Goal: Information Seeking & Learning: Learn about a topic

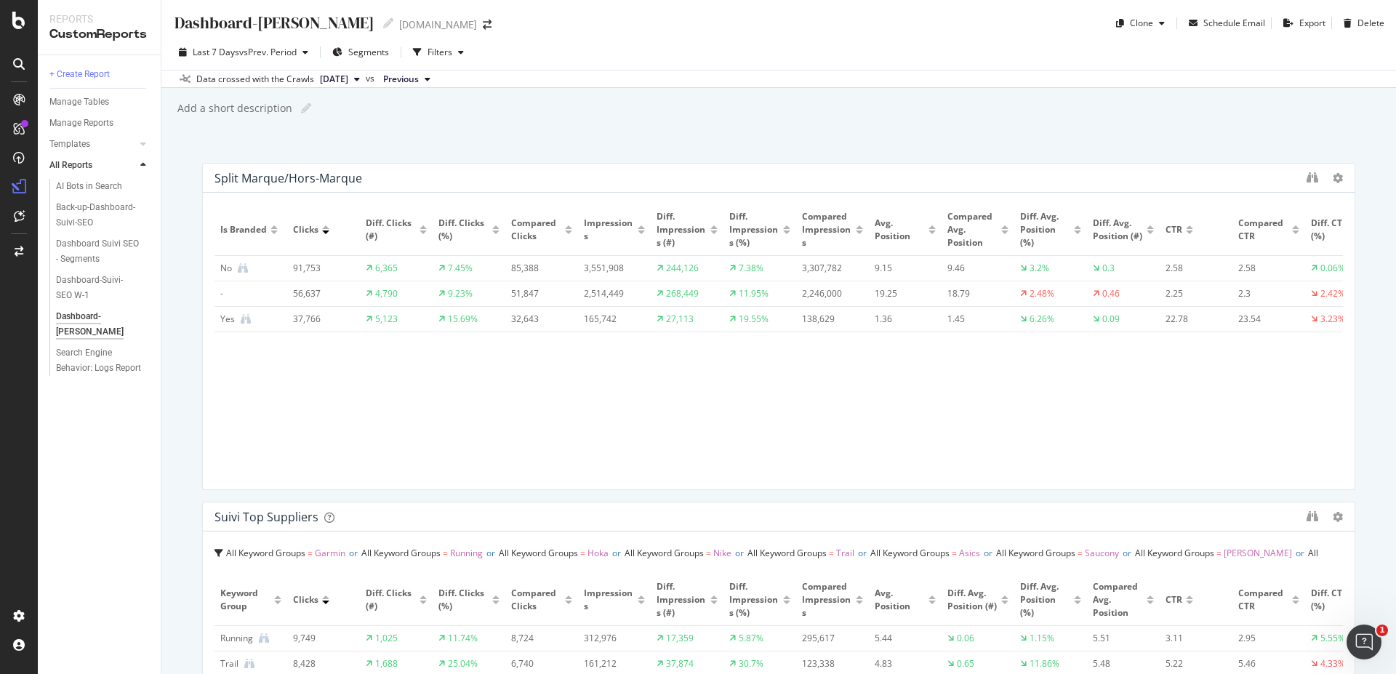
click at [508, 129] on div "Dashboard-Suivi-SEO YoY Dashboard-Suivi-SEO YoY irun.fr Clone Schedule Email Ex…" at bounding box center [778, 337] width 1235 height 674
click at [295, 50] on span "vs Prev. Period" at bounding box center [267, 52] width 57 height 12
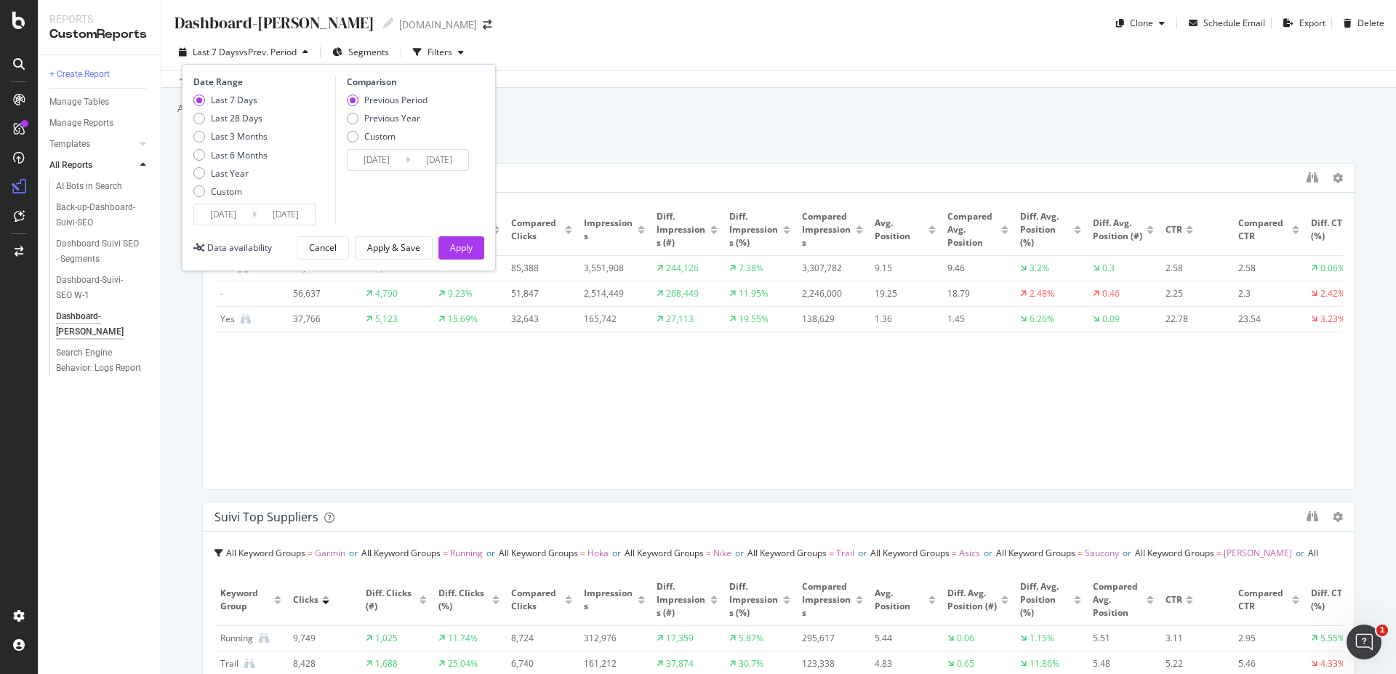
click at [222, 221] on input "2025/08/29" at bounding box center [223, 214] width 58 height 20
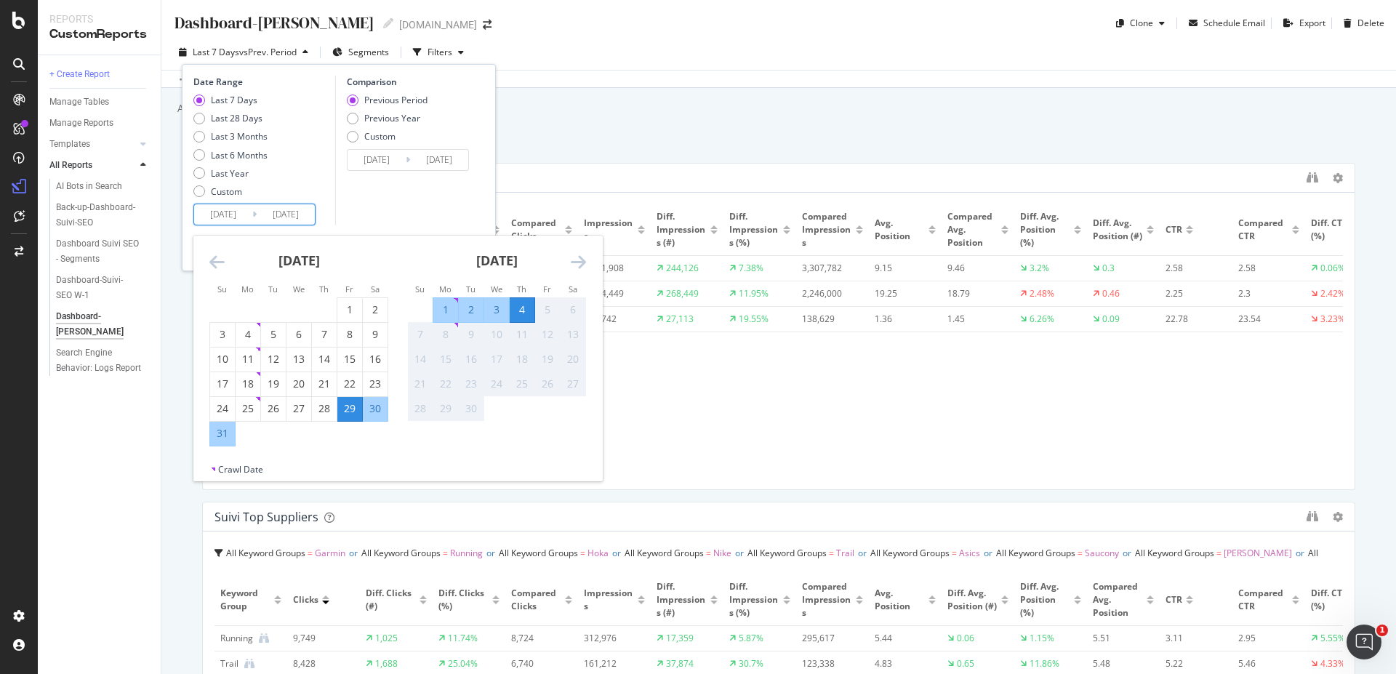
click at [662, 116] on div "Add a short description Add a short description" at bounding box center [786, 108] width 1220 height 22
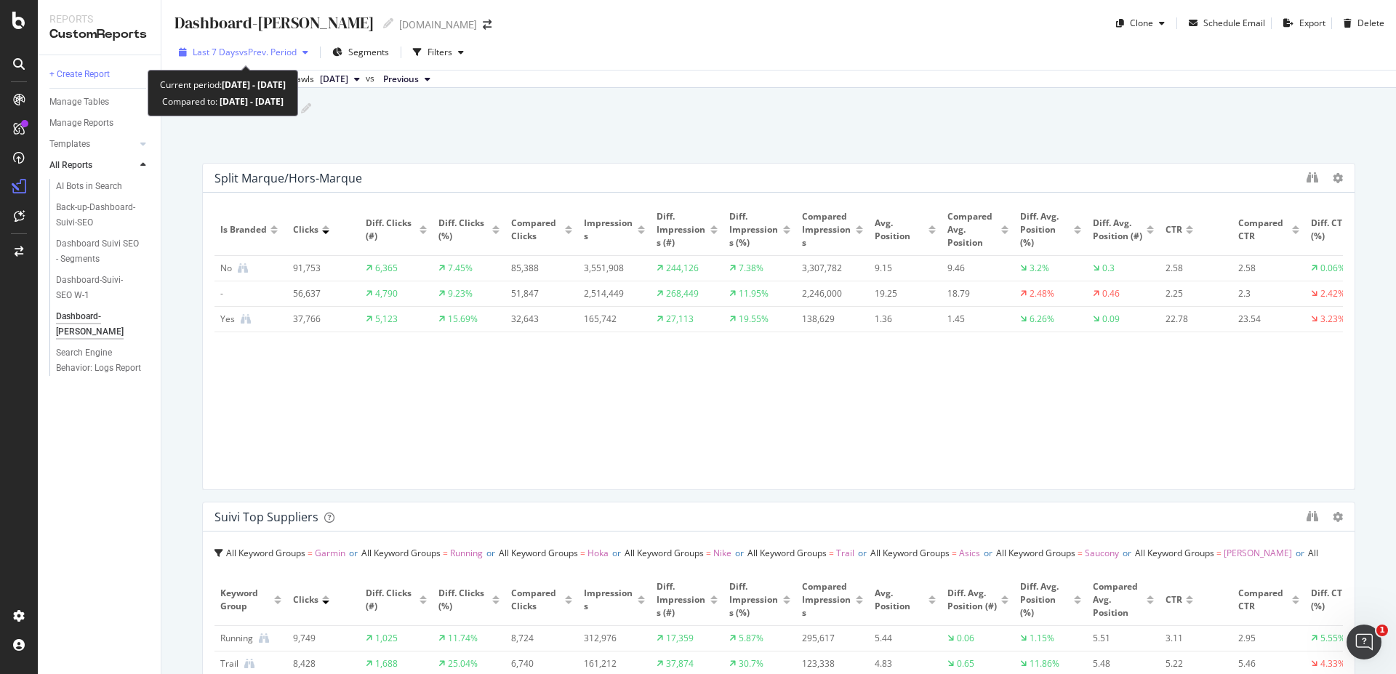
click at [294, 56] on span "vs Prev. Period" at bounding box center [267, 52] width 57 height 12
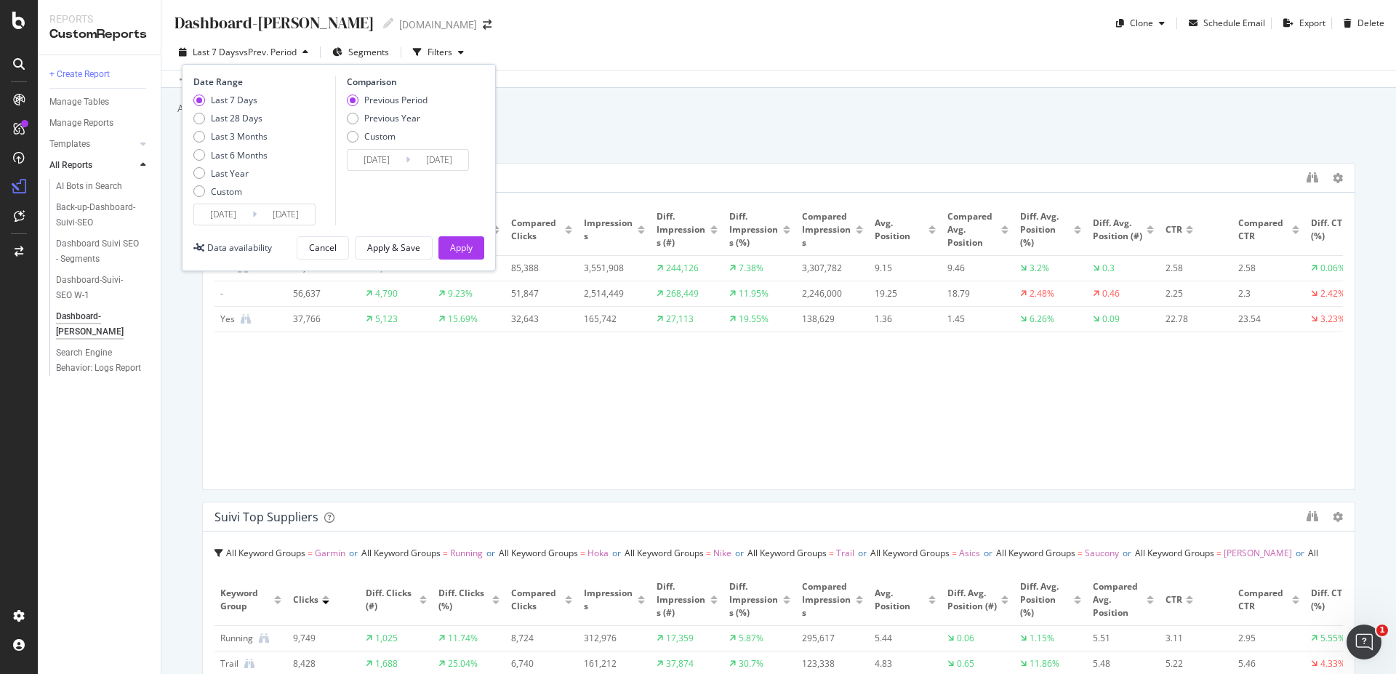
drag, startPoint x: 393, startPoint y: 119, endPoint x: 478, endPoint y: 202, distance: 118.3
click at [393, 119] on div "Previous Year" at bounding box center [392, 118] width 56 height 12
type input "2024/08/30"
type input "2024/09/05"
click at [452, 244] on div "Apply" at bounding box center [461, 247] width 23 height 12
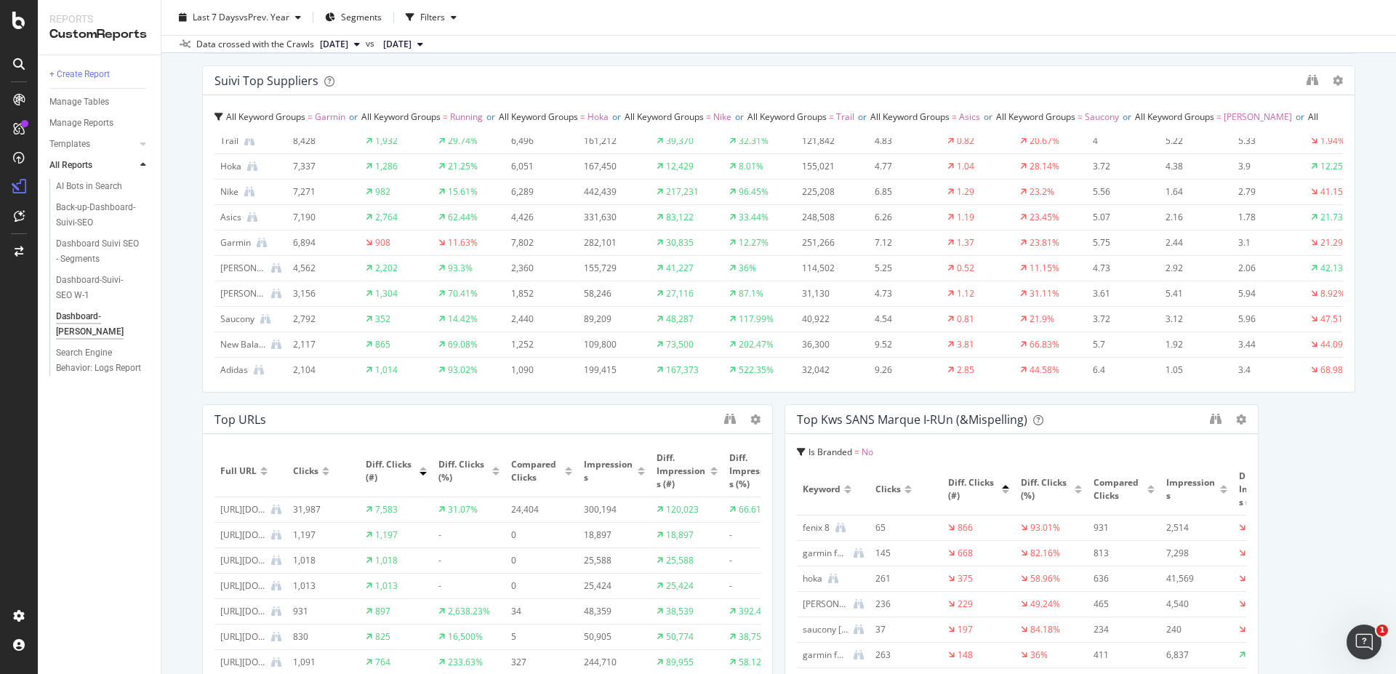
scroll to position [87, 0]
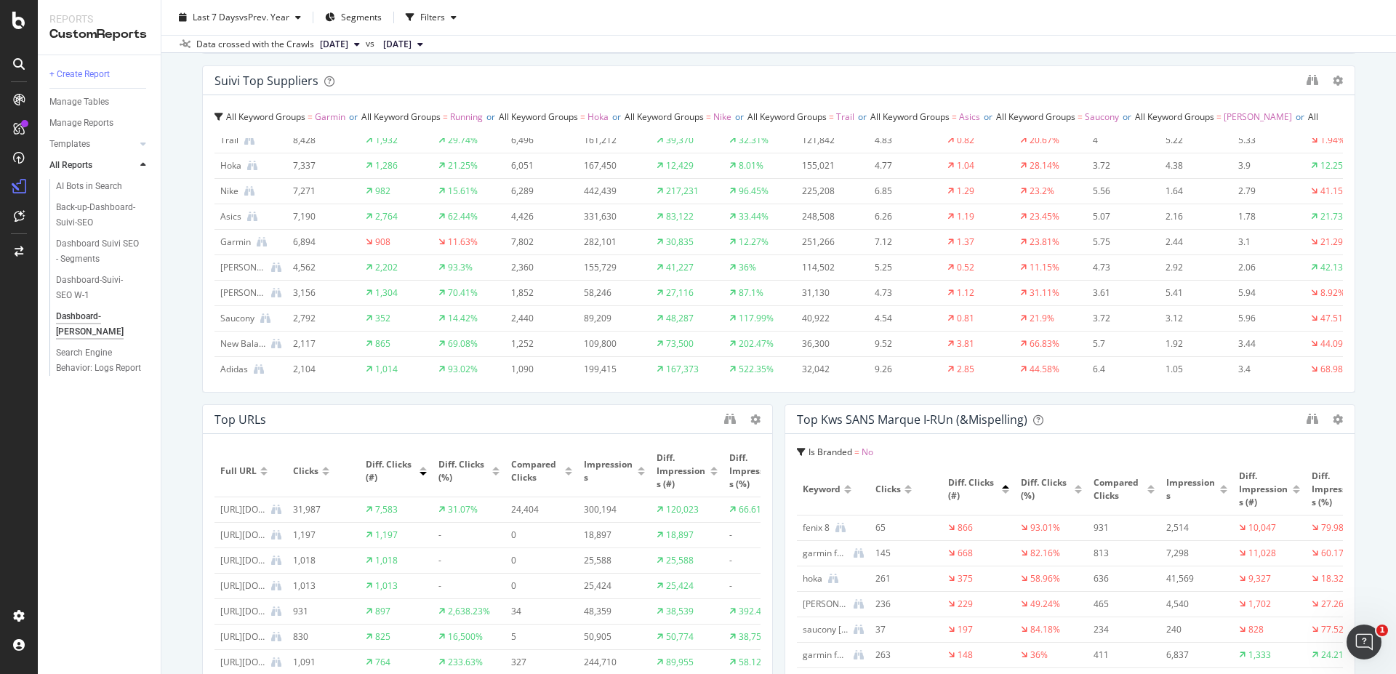
drag, startPoint x: 1342, startPoint y: 460, endPoint x: 1357, endPoint y: 460, distance: 15.3
click at [1357, 460] on div "Dashboard-Suivi-SEO YoY Dashboard-Suivi-SEO YoY irun.fr Clone Schedule Email Ex…" at bounding box center [778, 337] width 1235 height 674
click at [183, 372] on div "Dashboard-Suivi-SEO YoY Dashboard-Suivi-SEO YoY irun.fr Clone Schedule Email Ex…" at bounding box center [778, 337] width 1235 height 674
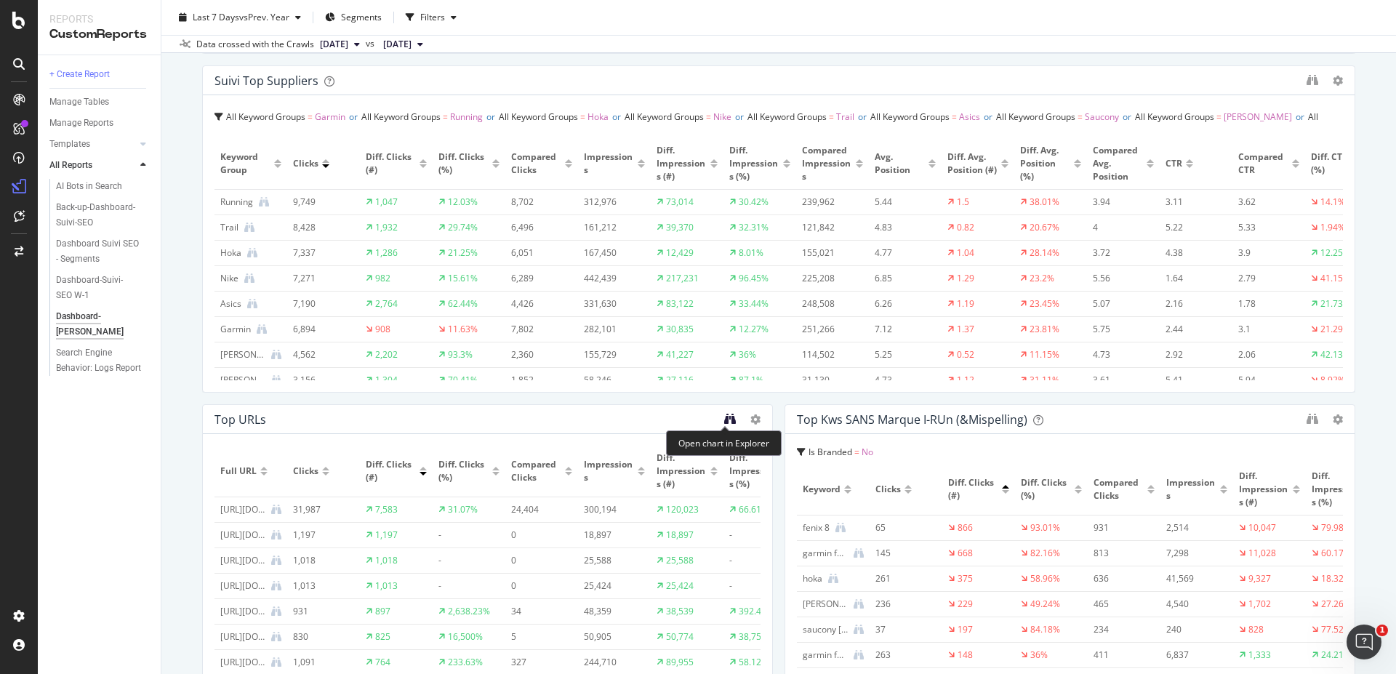
click at [724, 419] on icon "binoculars" at bounding box center [730, 419] width 12 height 12
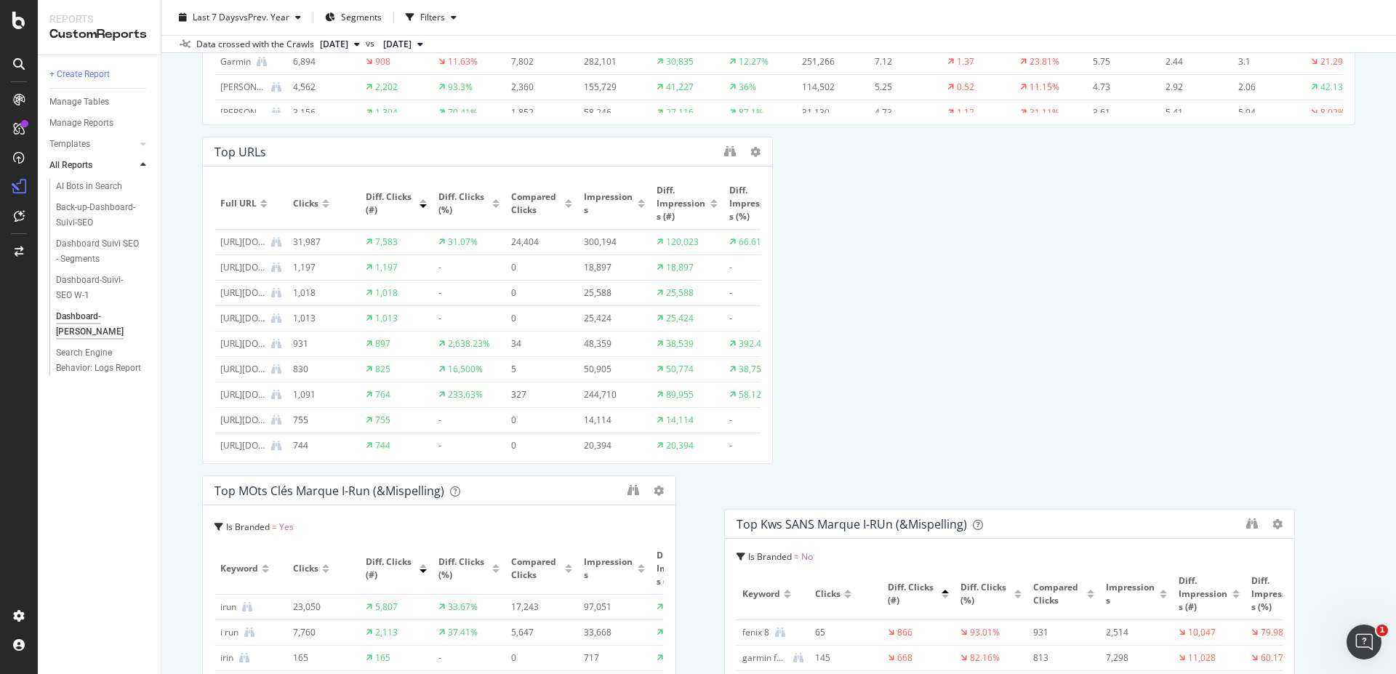
scroll to position [705, 0]
drag, startPoint x: 949, startPoint y: 155, endPoint x: 812, endPoint y: 211, distance: 147.8
click at [889, 521] on div "Top Kws SANS Marque i-RUn (&mispelling)" at bounding box center [852, 523] width 231 height 15
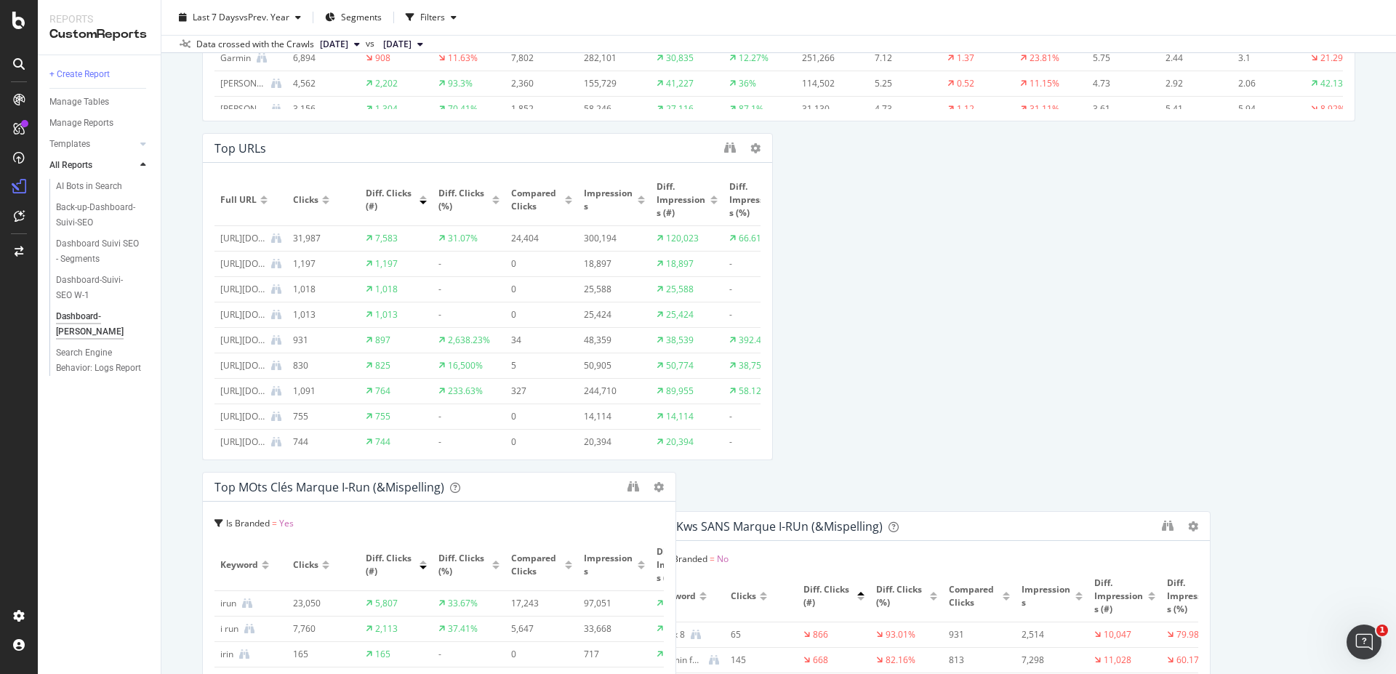
scroll to position [708, 0]
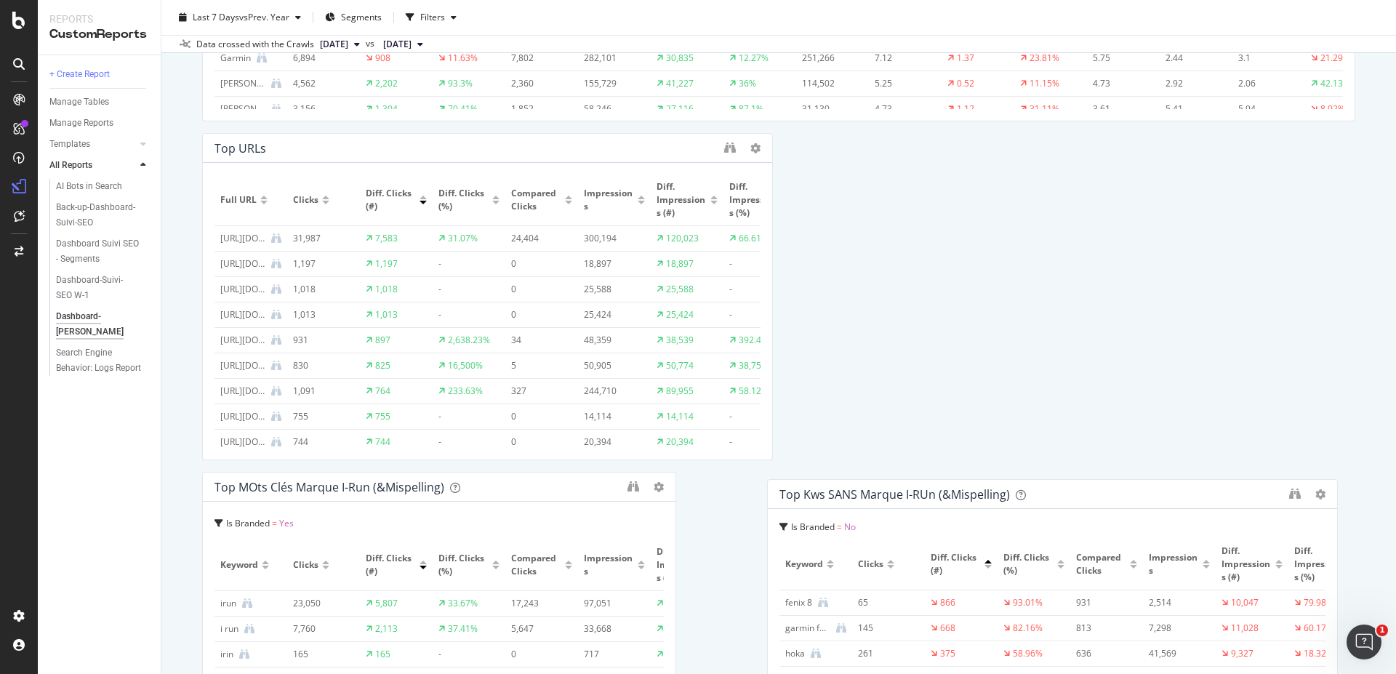
drag, startPoint x: 1145, startPoint y: 153, endPoint x: 1128, endPoint y: 496, distance: 343.7
click at [1128, 496] on div "Top Kws SANS Marque i-RUn (&mispelling)" at bounding box center [1031, 494] width 503 height 15
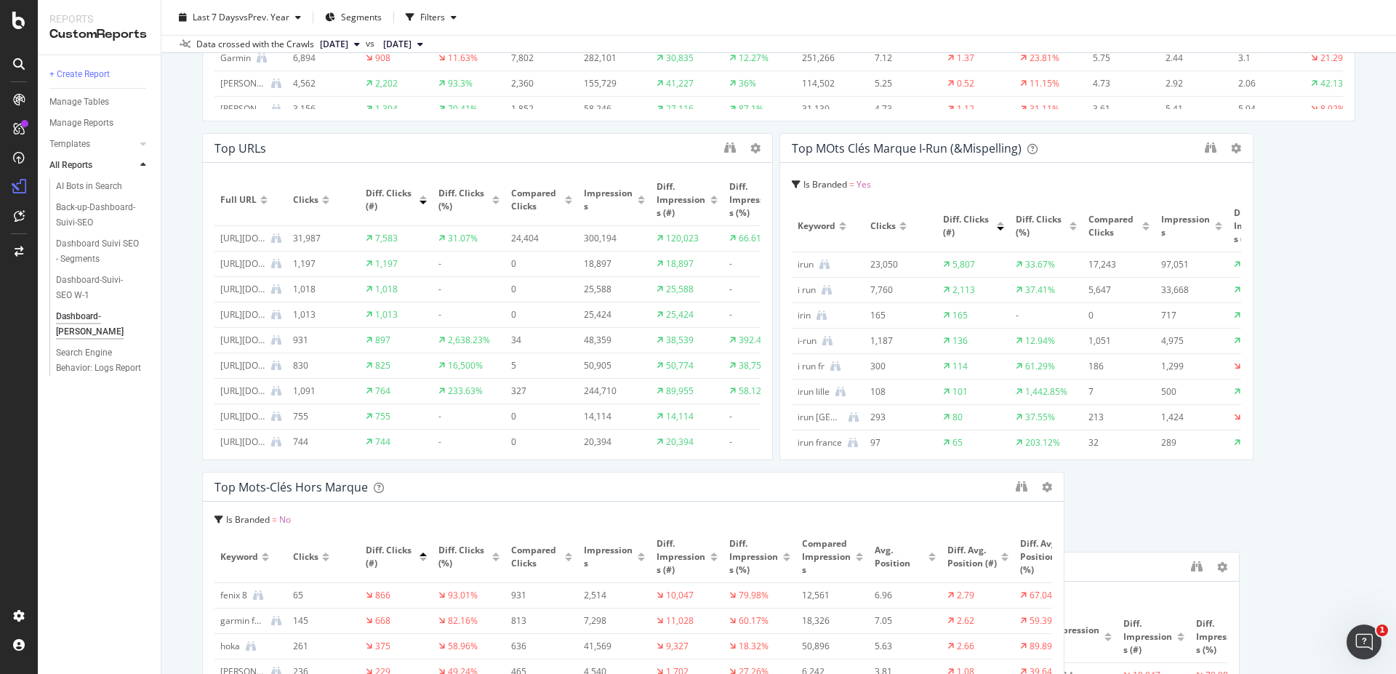
scroll to position [711, 0]
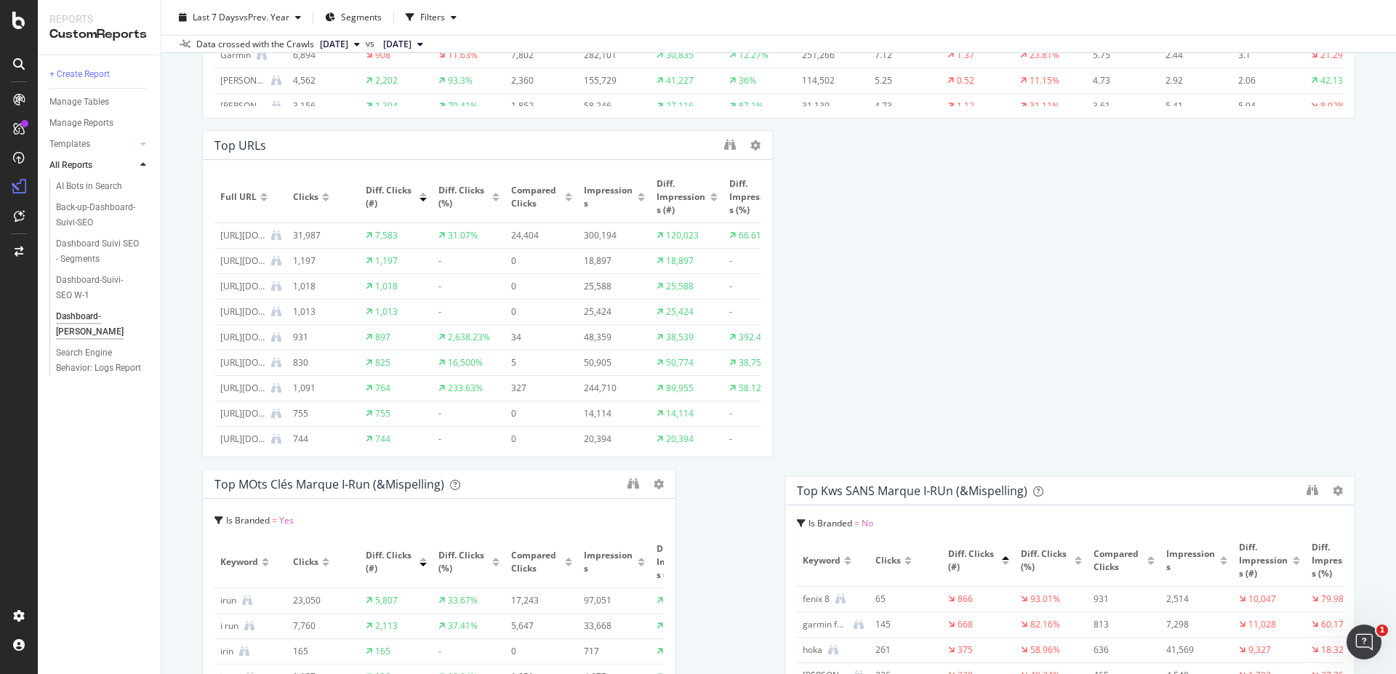
drag, startPoint x: 1108, startPoint y: 148, endPoint x: 1122, endPoint y: 491, distance: 342.8
click at [1122, 491] on div "Top Kws SANS Marque i-RUn (&mispelling)" at bounding box center [1048, 491] width 503 height 15
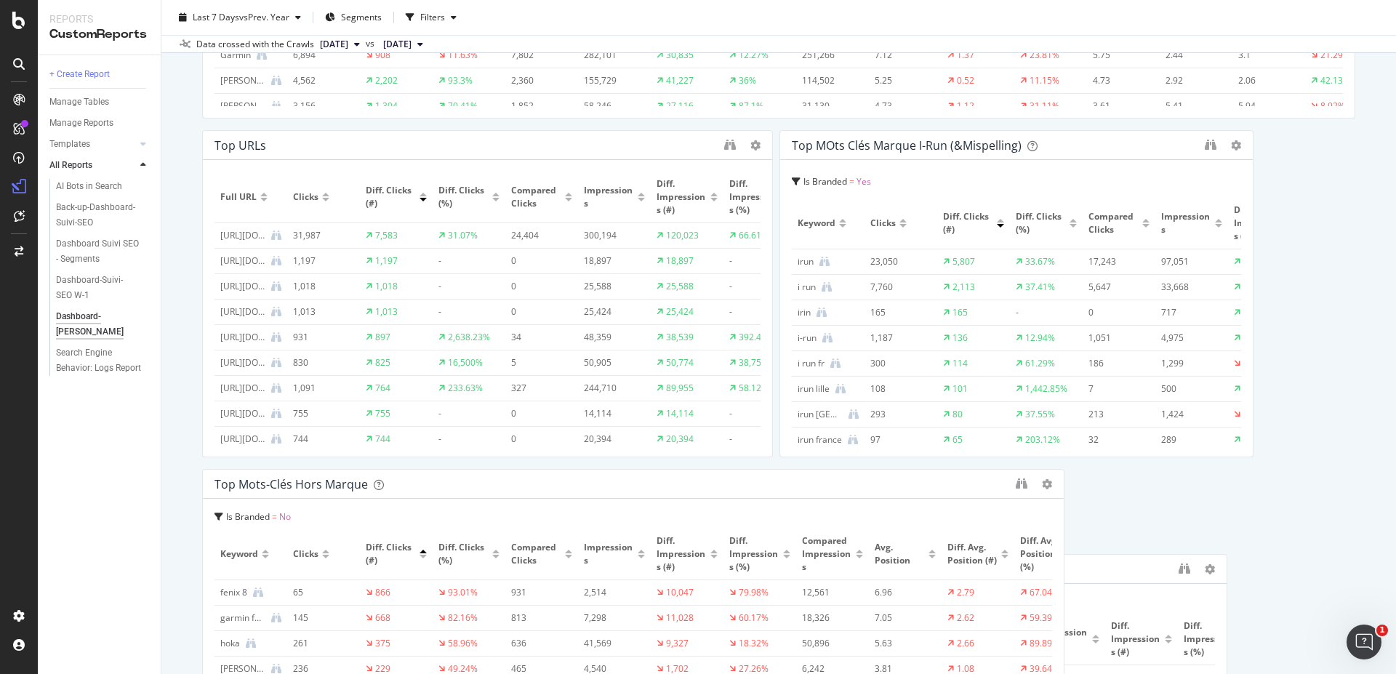
scroll to position [713, 0]
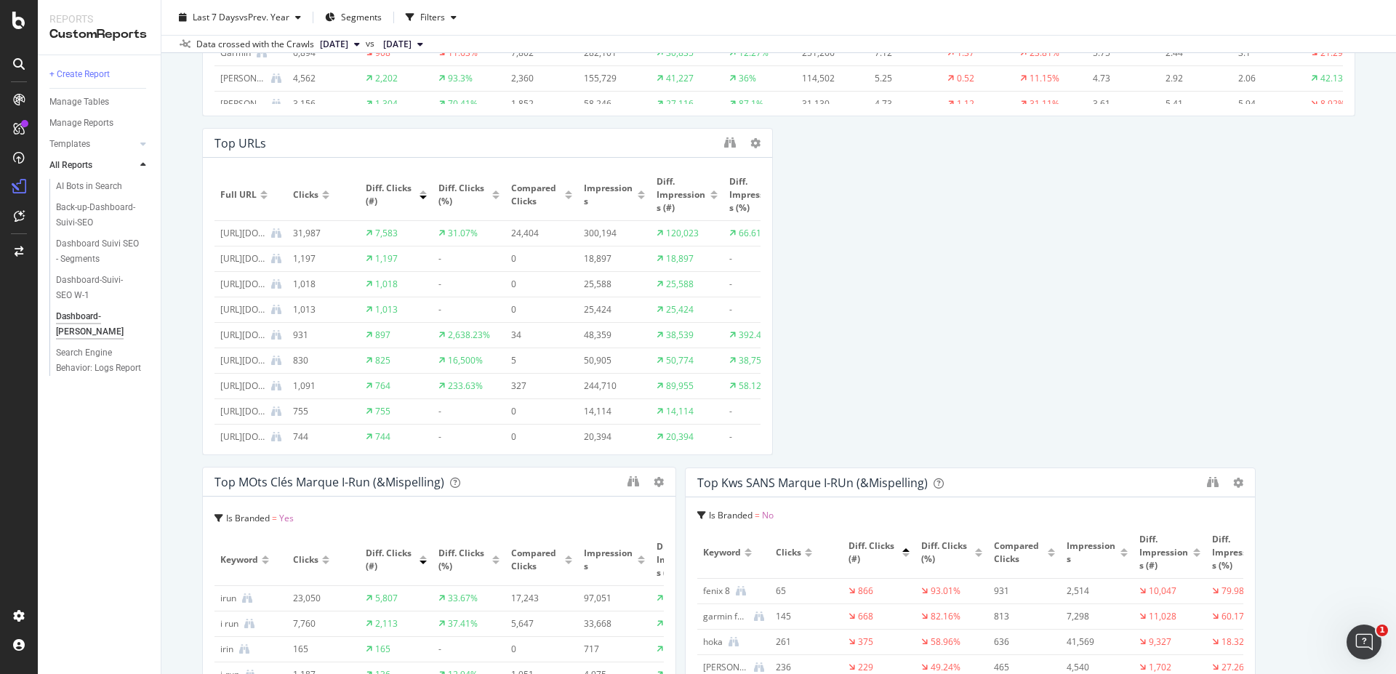
drag, startPoint x: 1114, startPoint y: 148, endPoint x: 1015, endPoint y: 485, distance: 351.9
click at [1015, 485] on div "Top Kws SANS Marque i-RUn (&mispelling)" at bounding box center [949, 483] width 503 height 15
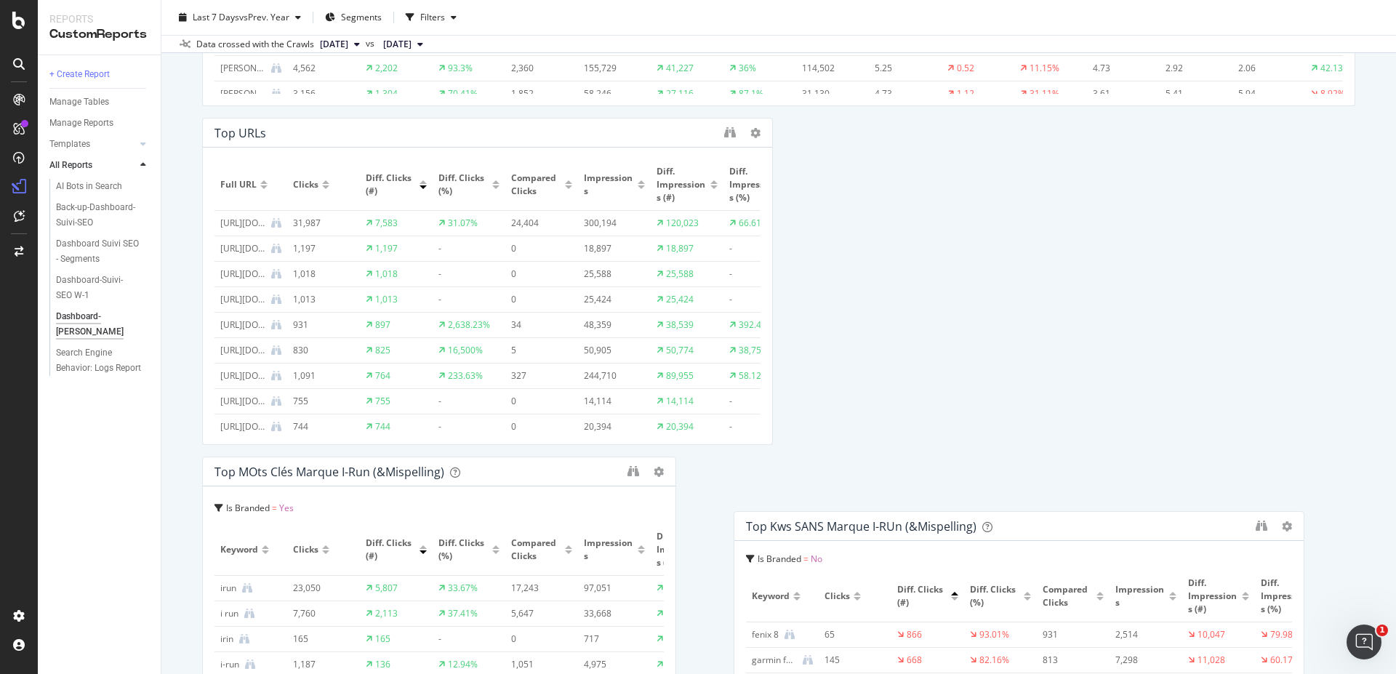
scroll to position [724, 0]
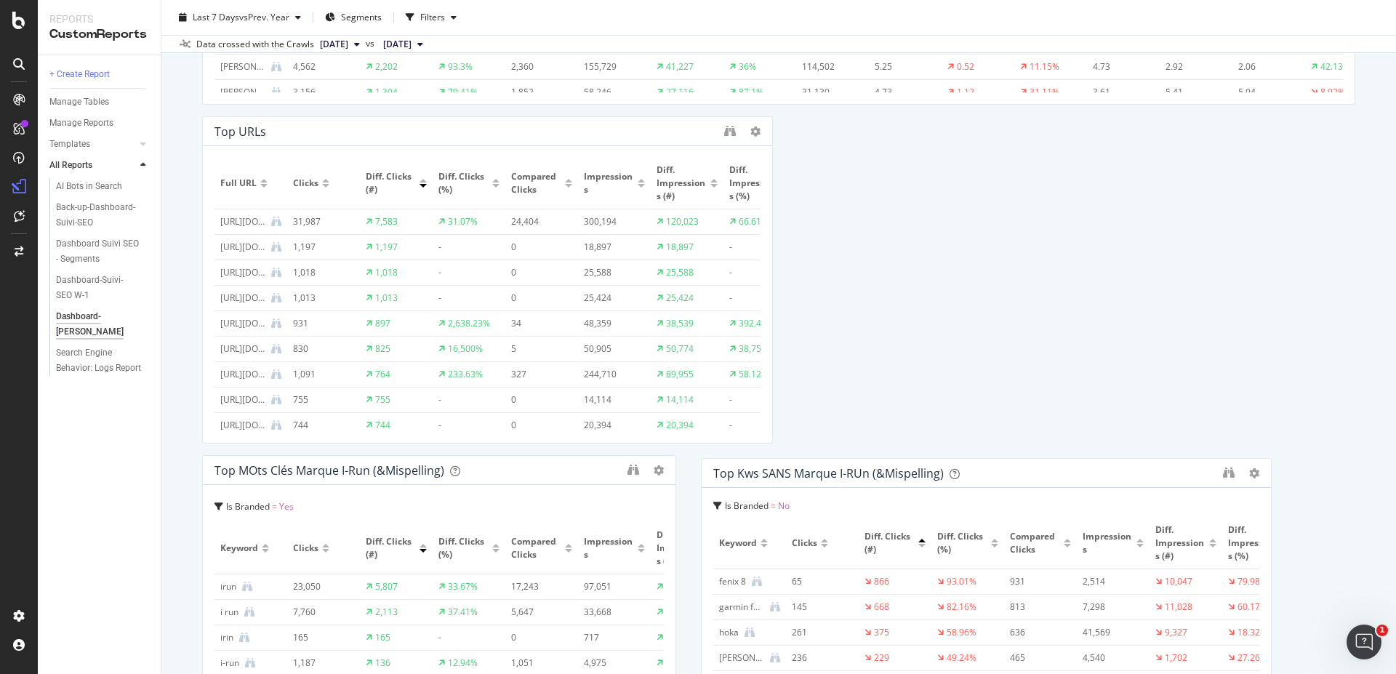
drag, startPoint x: 1106, startPoint y: 144, endPoint x: 1023, endPoint y: 474, distance: 340.6
click at [1023, 474] on div "Top Kws SANS Marque i-RUn (&mispelling)" at bounding box center [965, 473] width 503 height 15
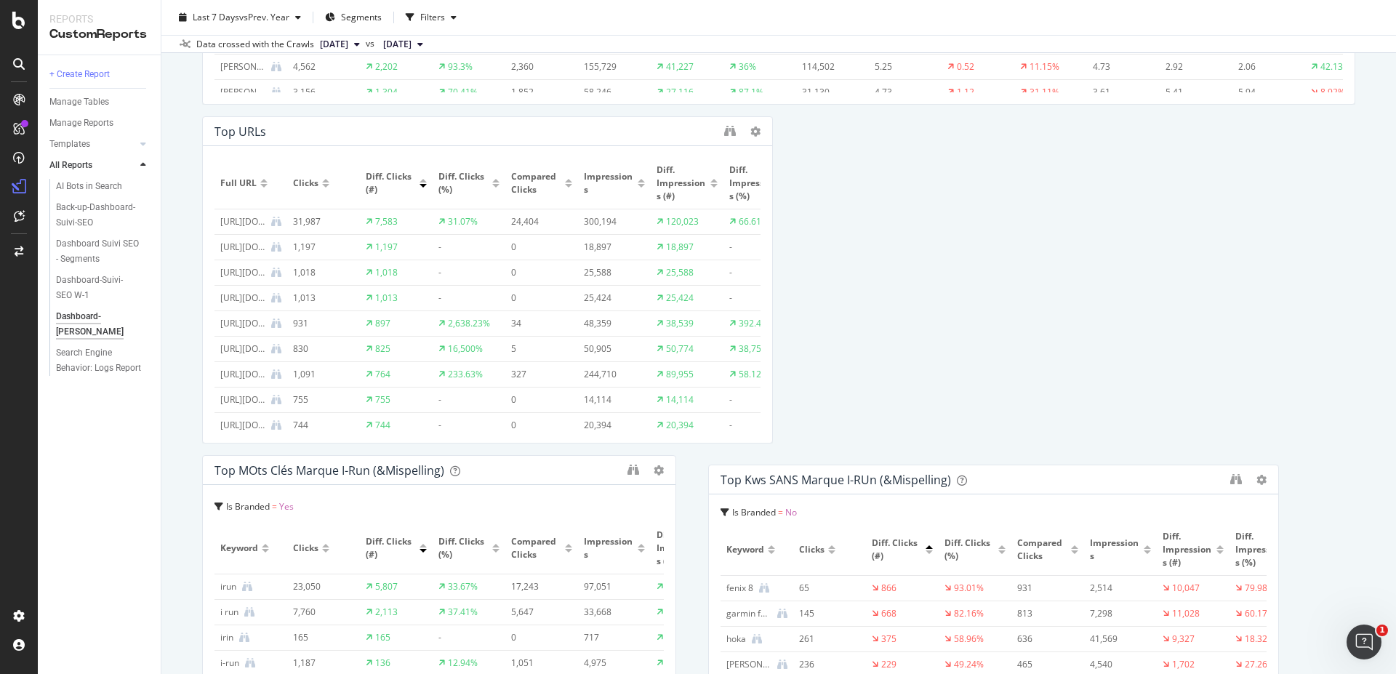
drag, startPoint x: 1207, startPoint y: 132, endPoint x: 1131, endPoint y: 480, distance: 356.7
click at [1131, 480] on div "Top Kws SANS Marque i-RUn (&mispelling)" at bounding box center [972, 480] width 503 height 15
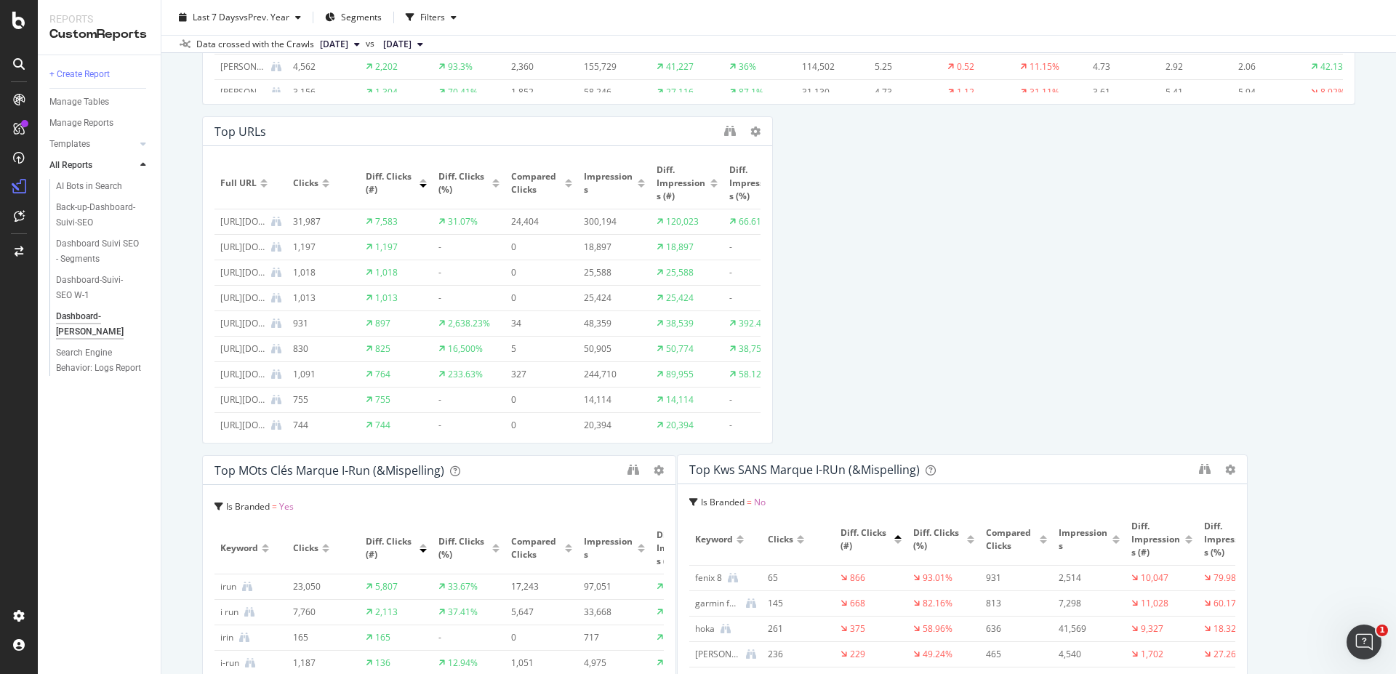
drag, startPoint x: 1133, startPoint y: 139, endPoint x: 1028, endPoint y: 476, distance: 352.9
click at [1028, 476] on div "Top Kws SANS Marque i-RUn (&mispelling)" at bounding box center [941, 470] width 503 height 15
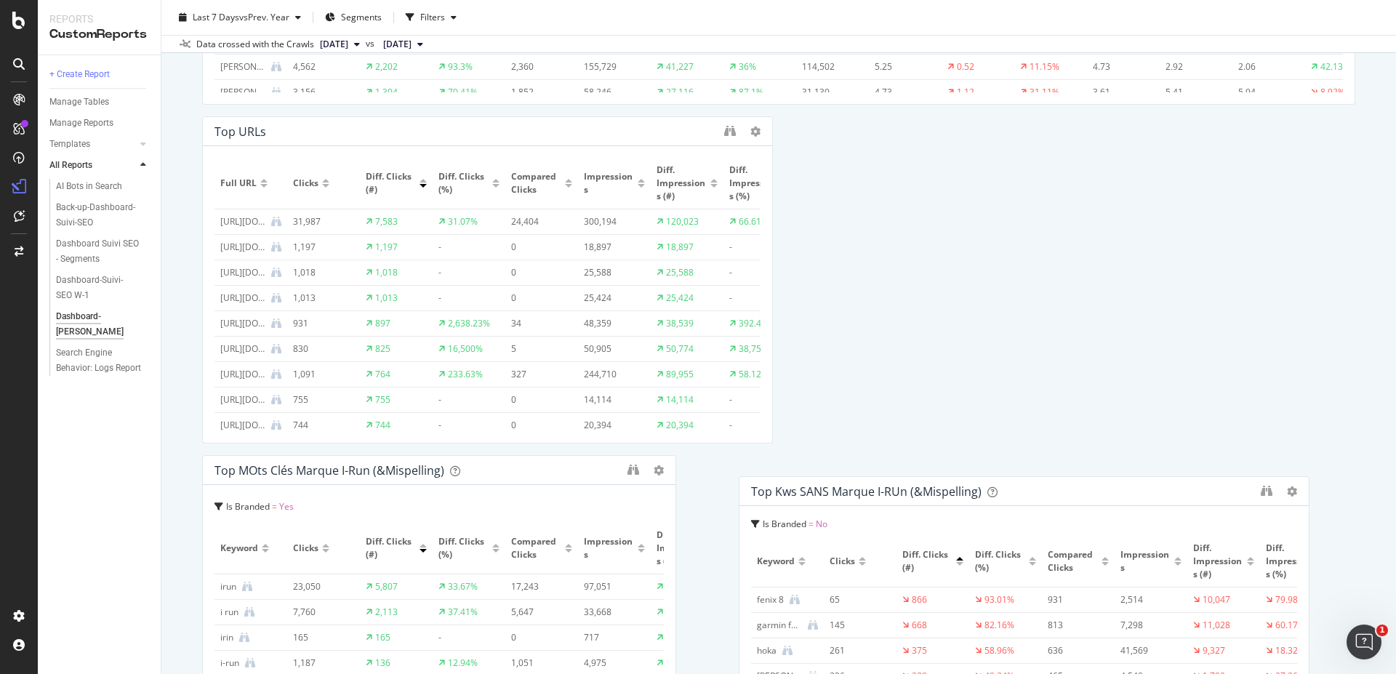
drag, startPoint x: 1076, startPoint y: 139, endPoint x: 1031, endPoint y: 499, distance: 362.9
click at [1031, 499] on div "Top Kws SANS Marque i-RUn (&mispelling)" at bounding box center [1024, 491] width 569 height 29
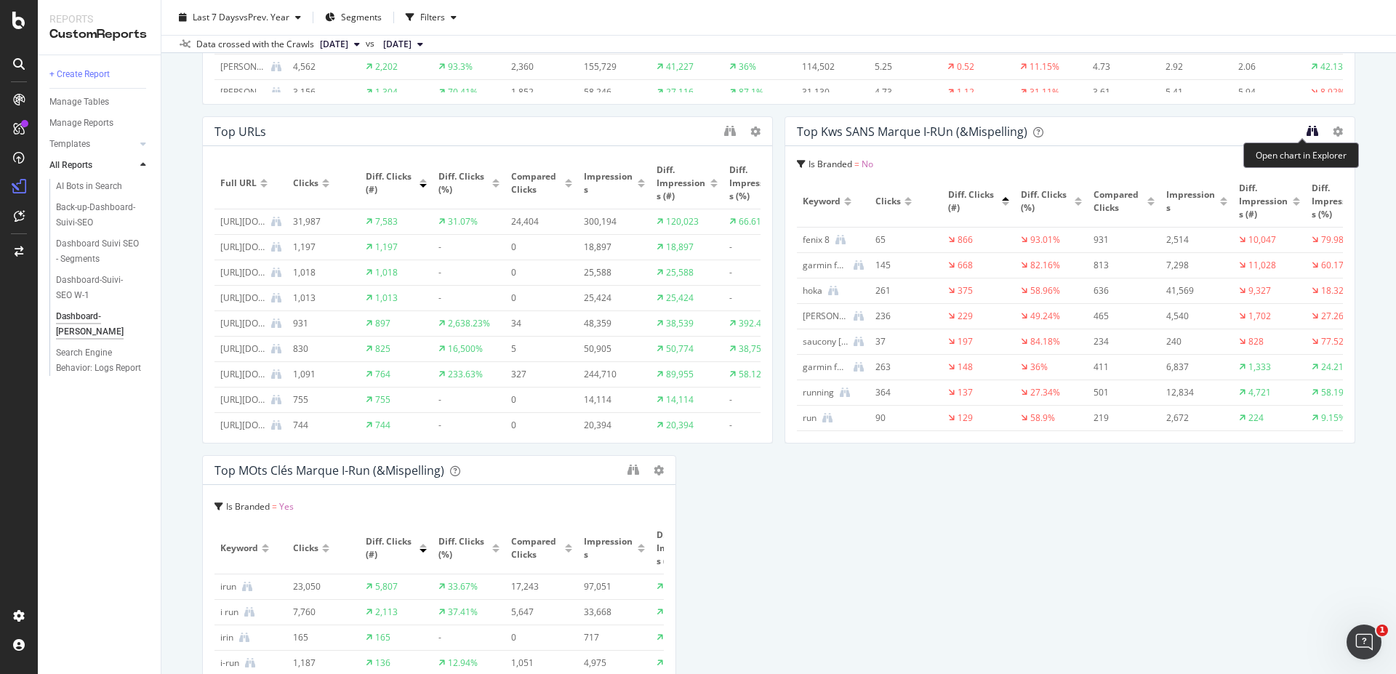
click at [1307, 132] on icon "binoculars" at bounding box center [1313, 131] width 12 height 12
click at [724, 135] on icon "binoculars" at bounding box center [730, 131] width 12 height 12
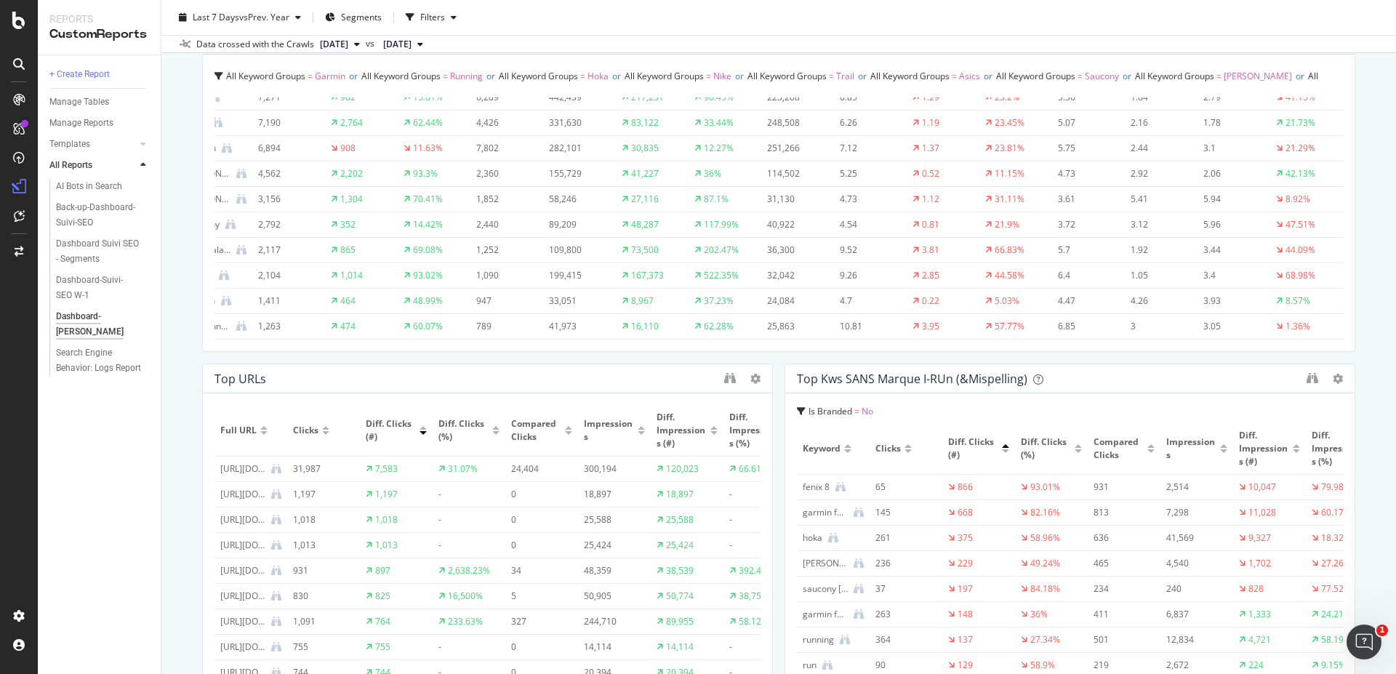
scroll to position [611, 0]
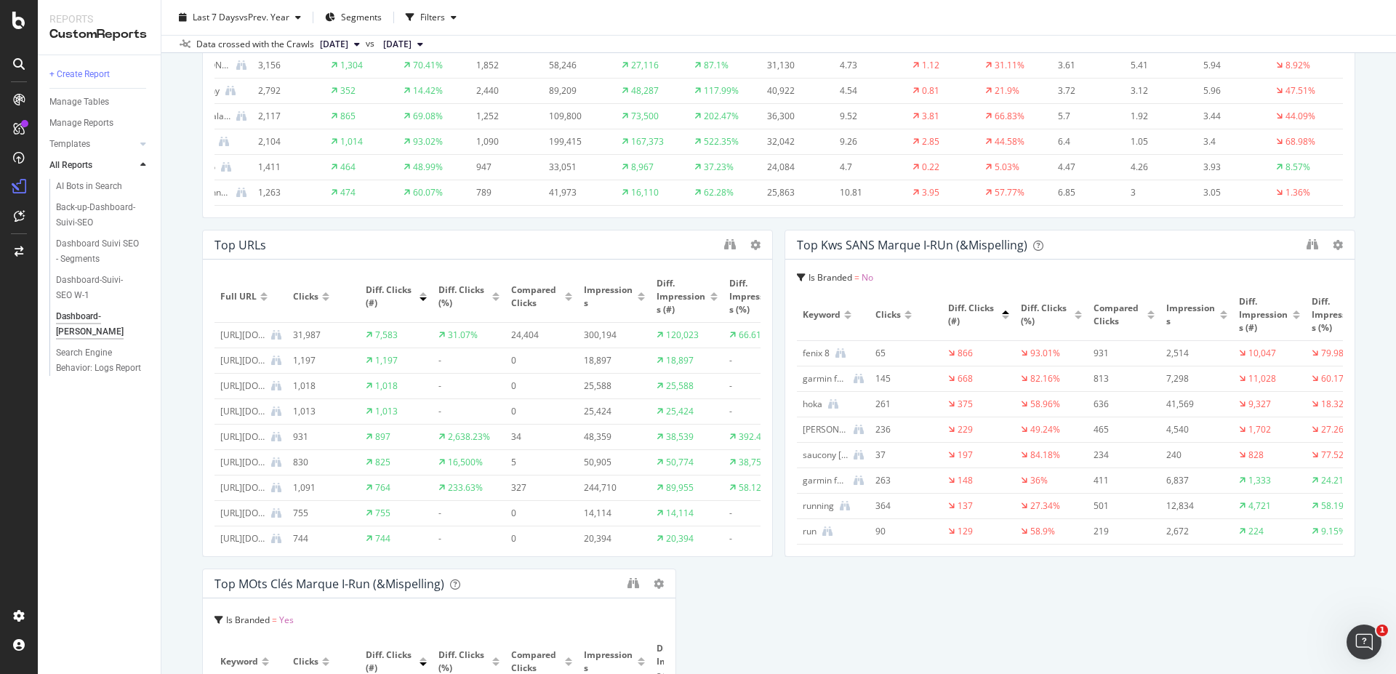
click at [731, 242] on div at bounding box center [742, 245] width 36 height 15
click at [711, 248] on div "Top URLs" at bounding box center [466, 245] width 503 height 15
click at [724, 241] on icon "binoculars" at bounding box center [730, 245] width 12 height 12
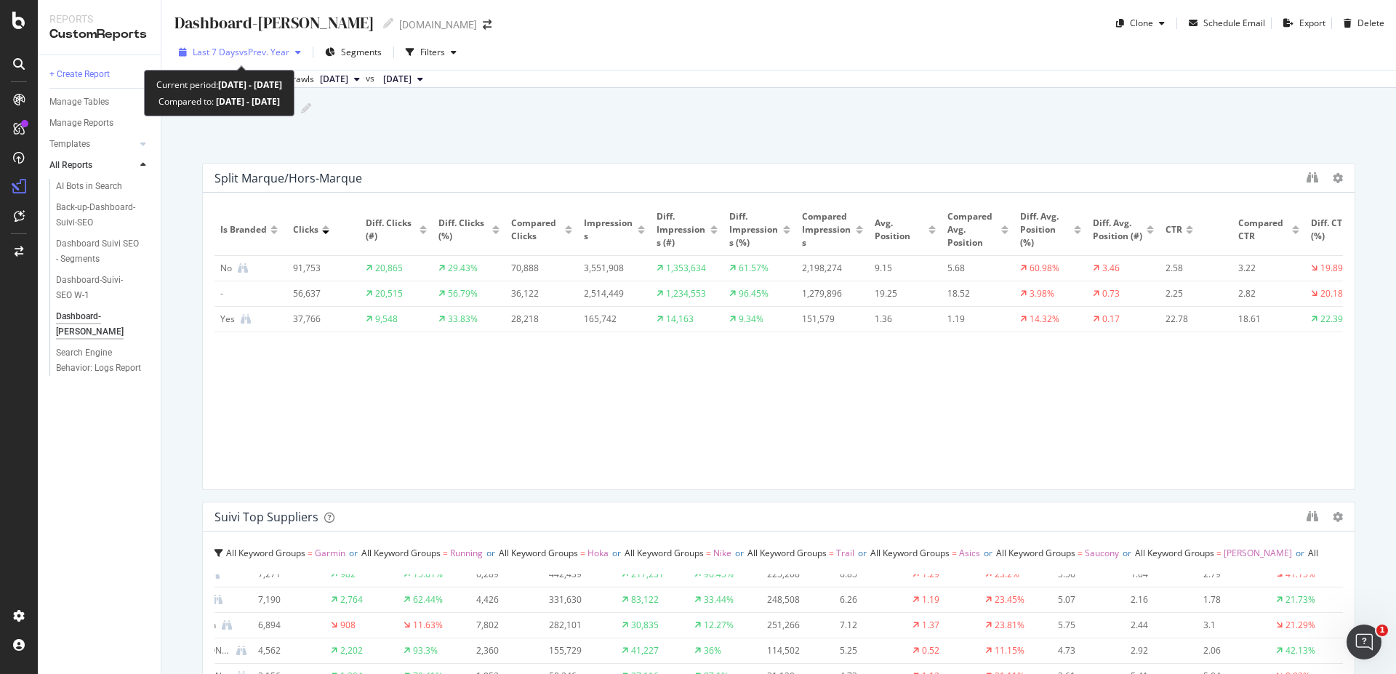
click at [301, 50] on icon "button" at bounding box center [298, 52] width 6 height 9
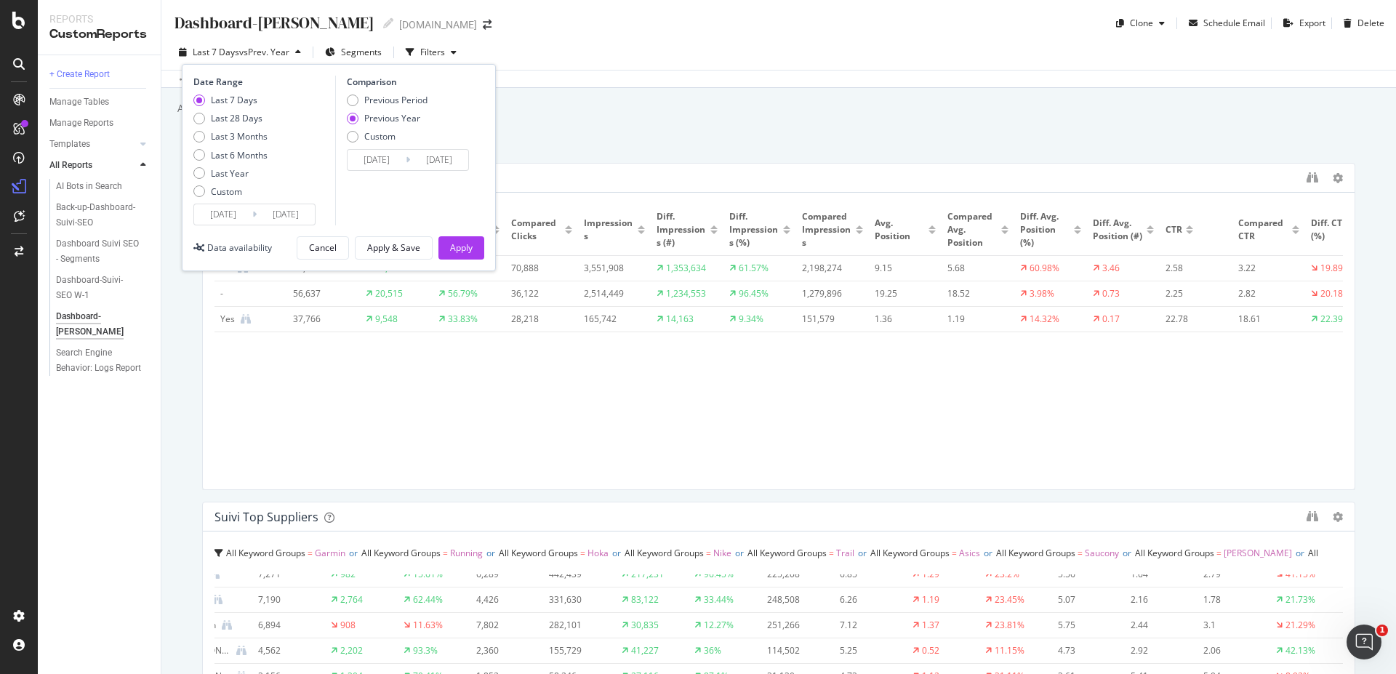
click at [277, 214] on input "2025/09/04" at bounding box center [286, 214] width 58 height 20
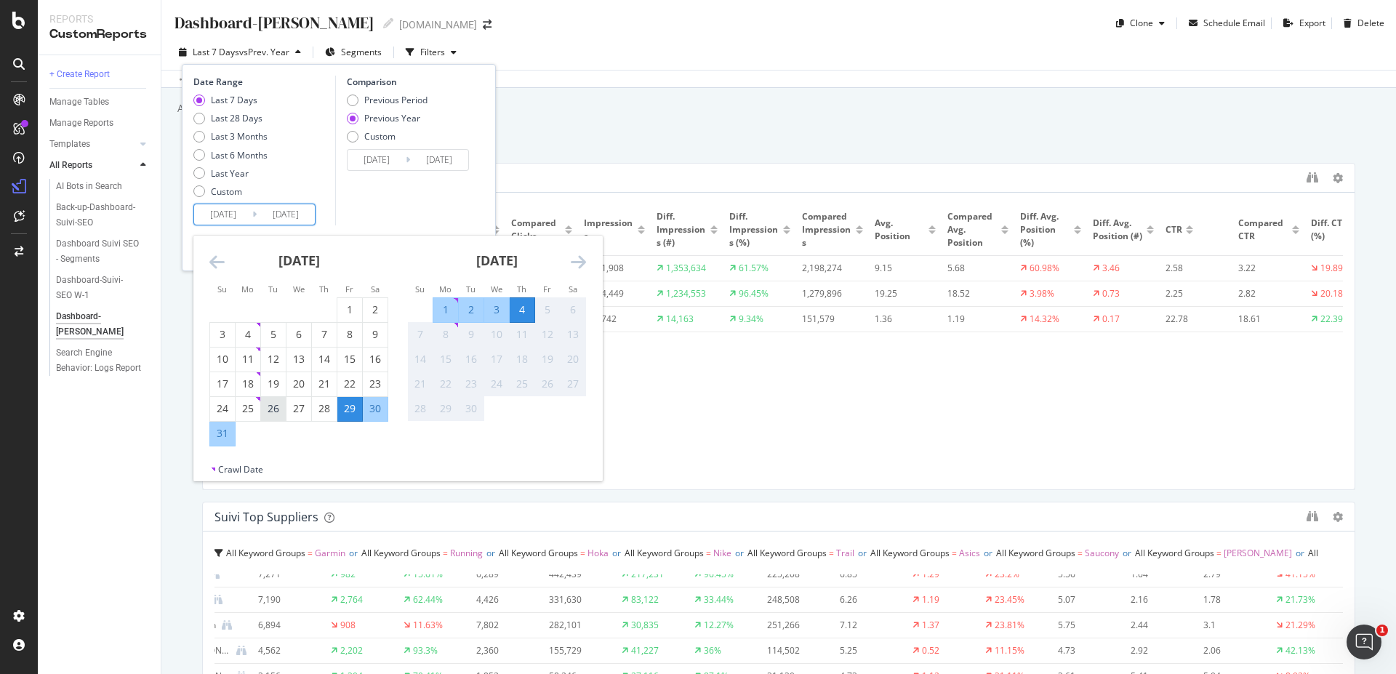
click at [279, 413] on div "26" at bounding box center [273, 408] width 25 height 15
type input "2025/08/26"
type input "2024/08/27"
click at [397, 208] on div "Comparison Previous Period Previous Year Custom 2024/08/27 Navigate forward to …" at bounding box center [404, 151] width 138 height 150
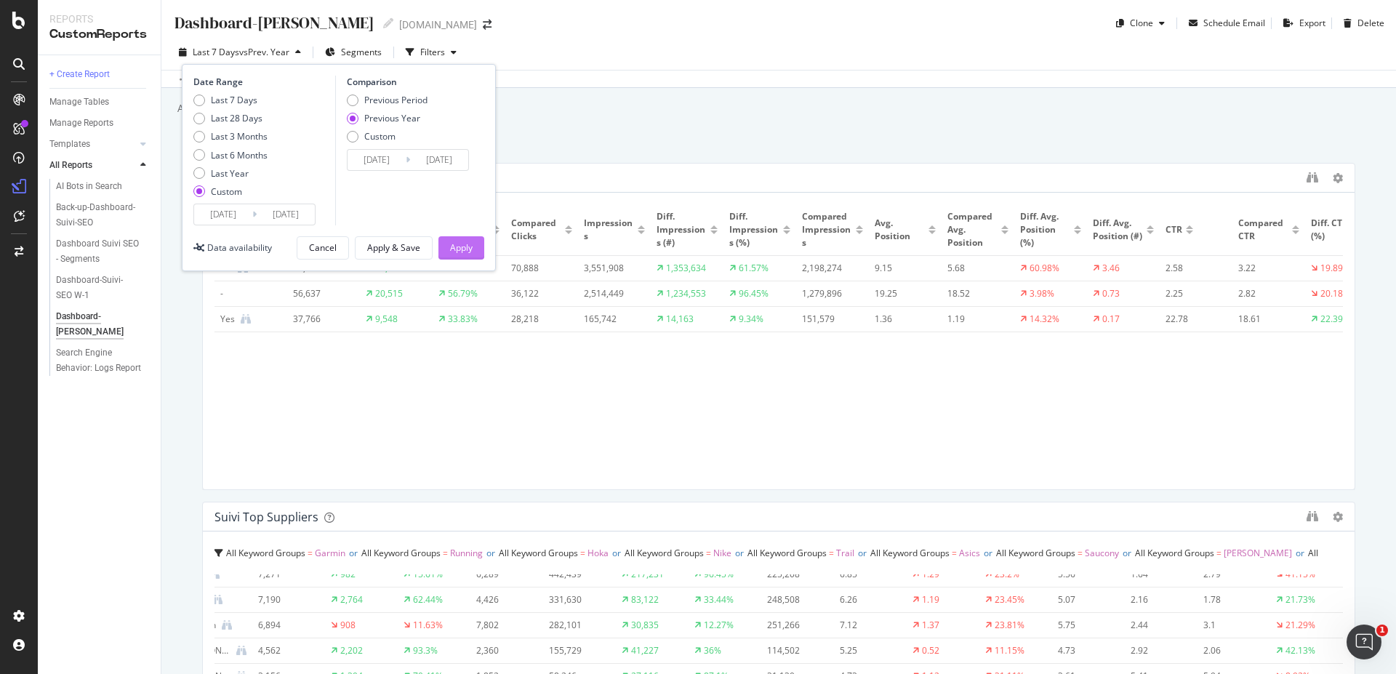
click at [462, 254] on div "Apply" at bounding box center [461, 247] width 23 height 12
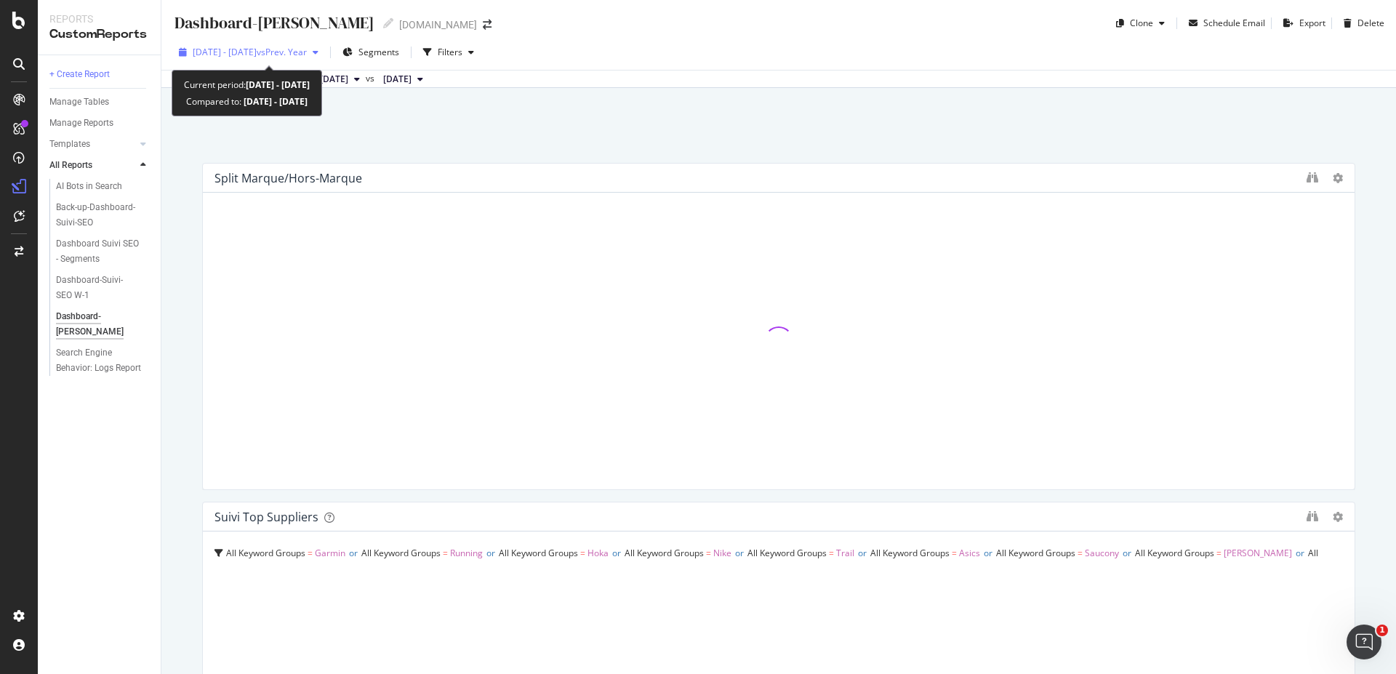
click at [295, 50] on span "vs Prev. Year" at bounding box center [282, 52] width 50 height 12
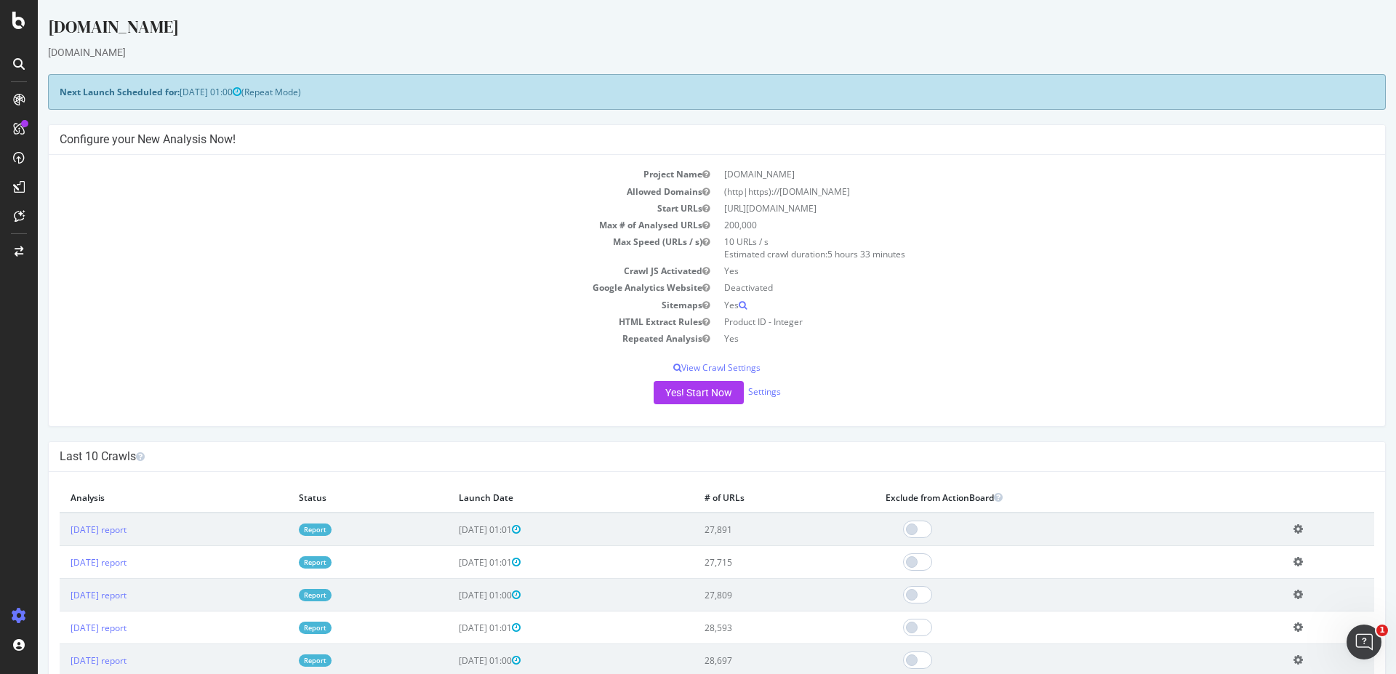
click at [332, 529] on link "Report" at bounding box center [315, 530] width 33 height 12
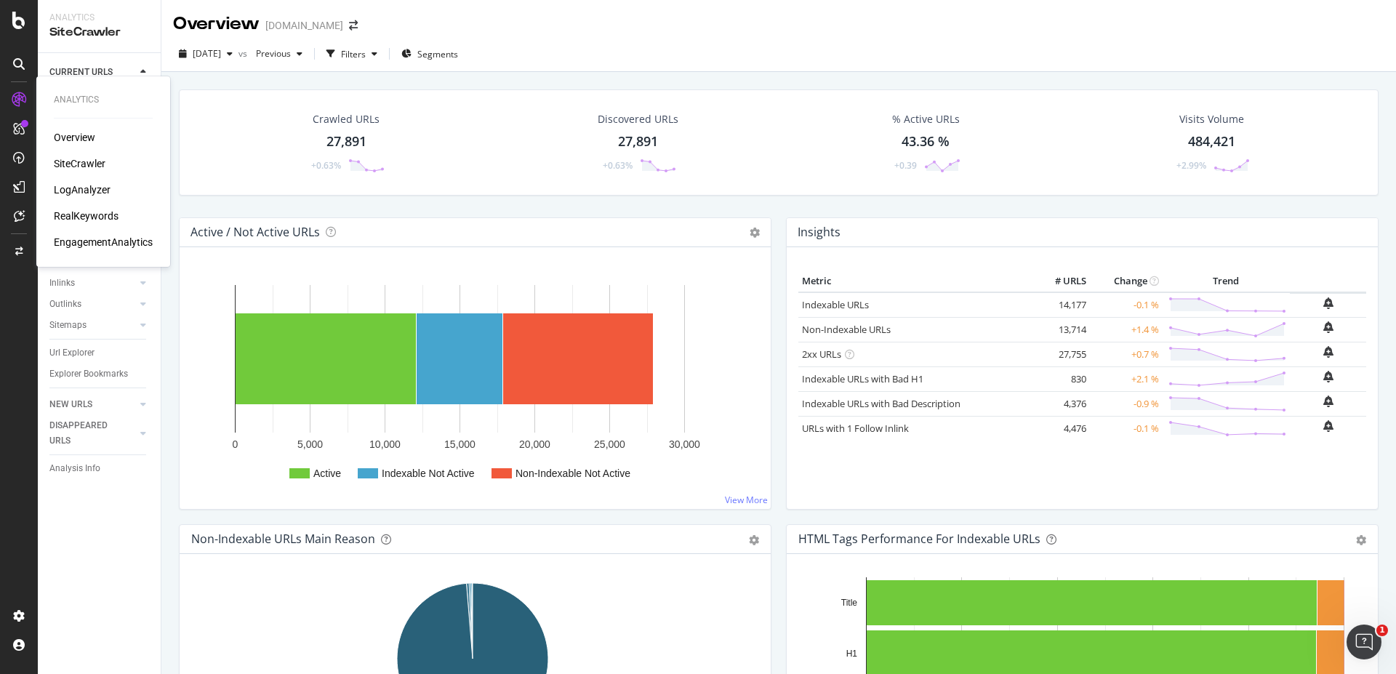
click at [107, 215] on div "RealKeywords" at bounding box center [86, 216] width 65 height 15
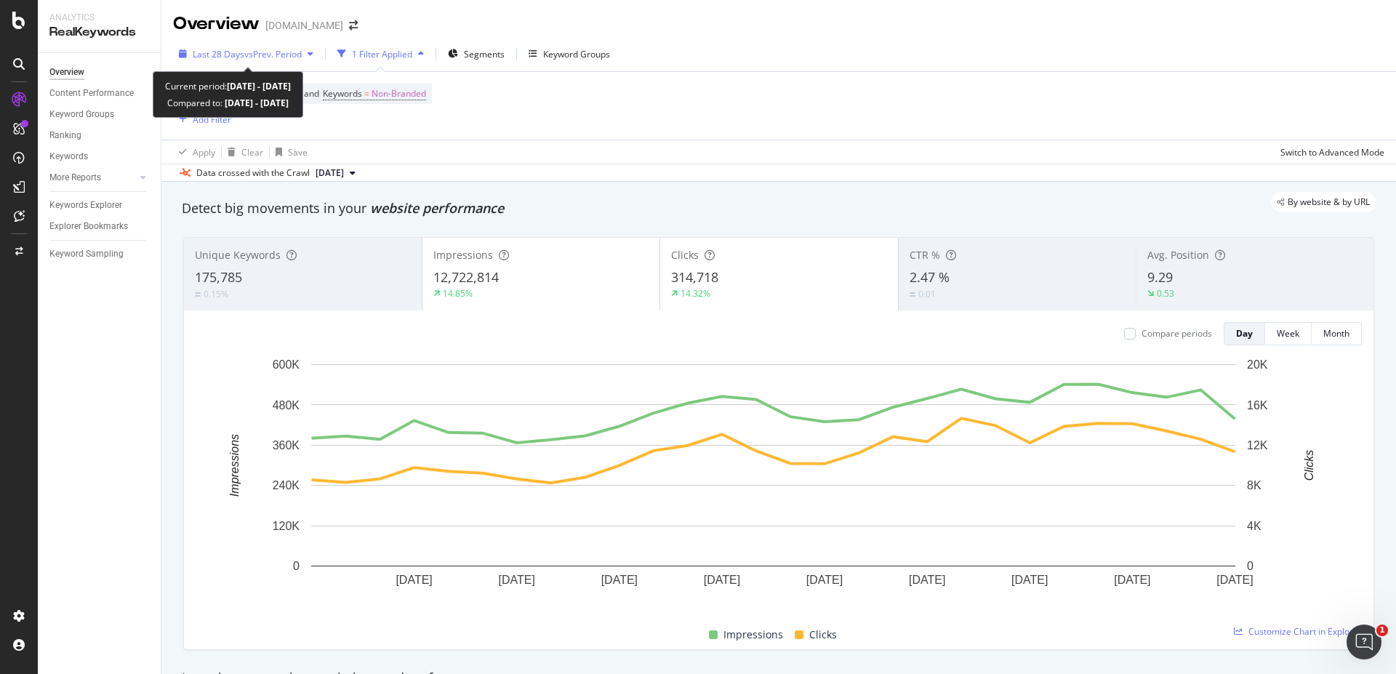
click at [312, 54] on icon "button" at bounding box center [311, 53] width 6 height 9
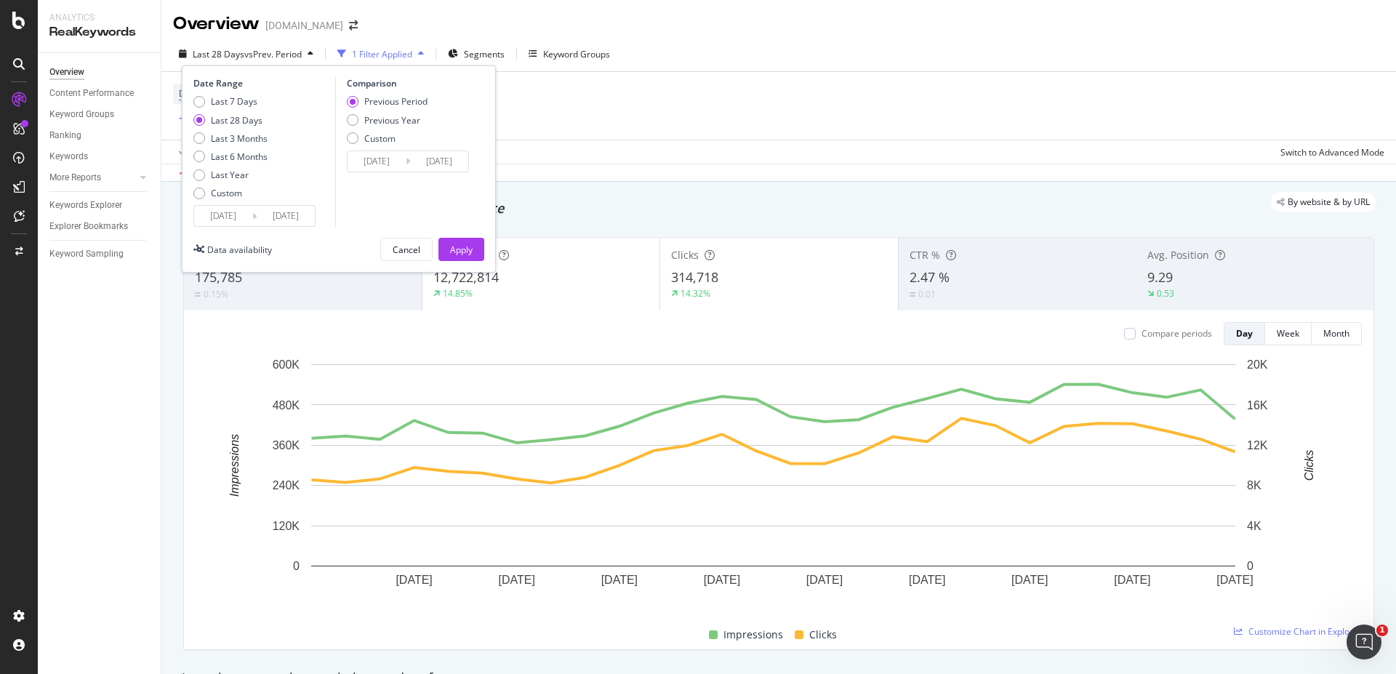
click at [226, 220] on input "2025/08/08" at bounding box center [223, 216] width 58 height 20
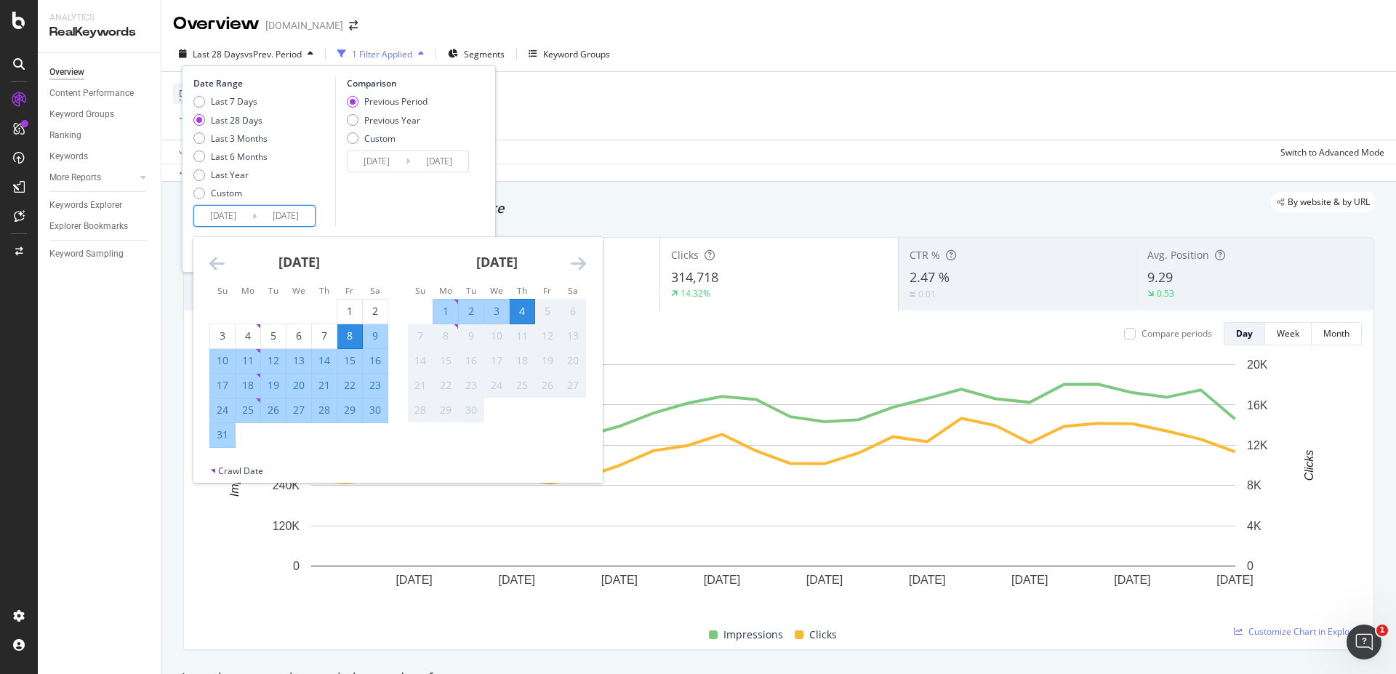
click at [275, 409] on div "26" at bounding box center [273, 410] width 25 height 15
type input "2025/08/26"
type input "2025/08/16"
type input "2025/08/25"
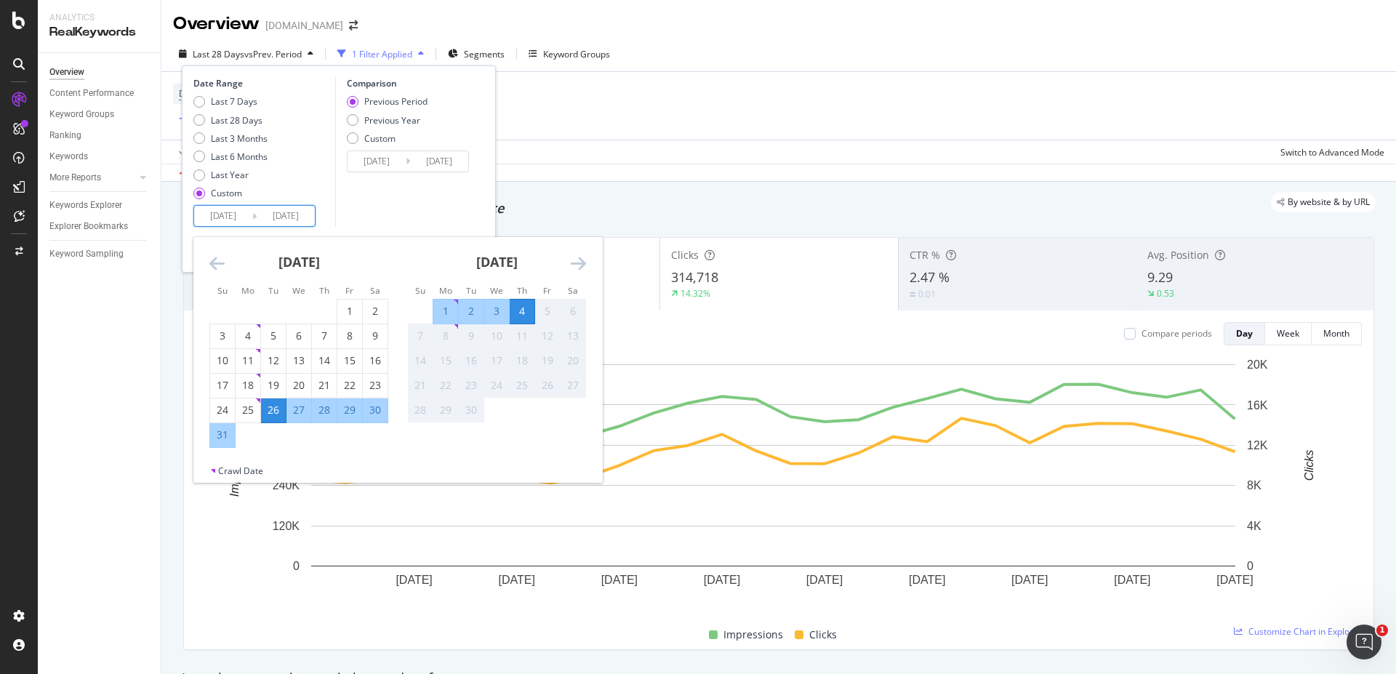
click at [380, 209] on div "Comparison Previous Period Previous Year Custom 2025/08/16 Navigate forward to …" at bounding box center [404, 152] width 138 height 150
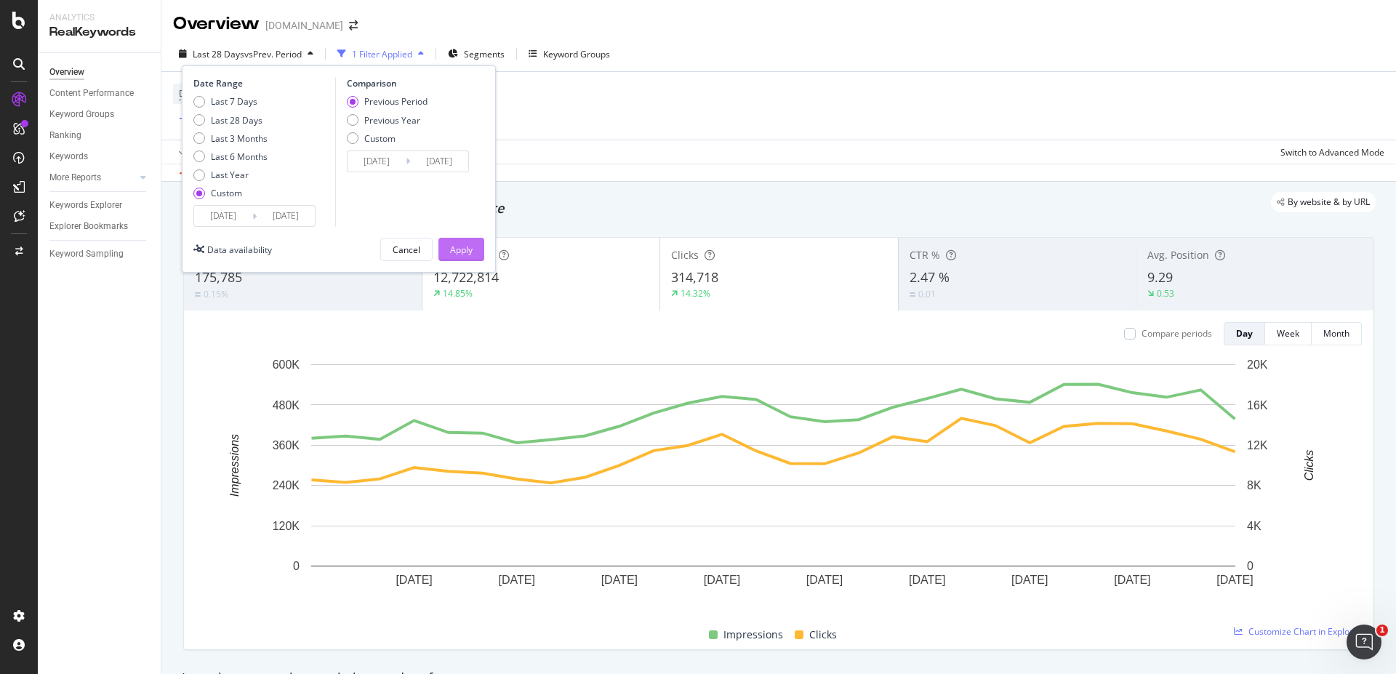
click at [469, 239] on div "Apply" at bounding box center [461, 250] width 23 height 22
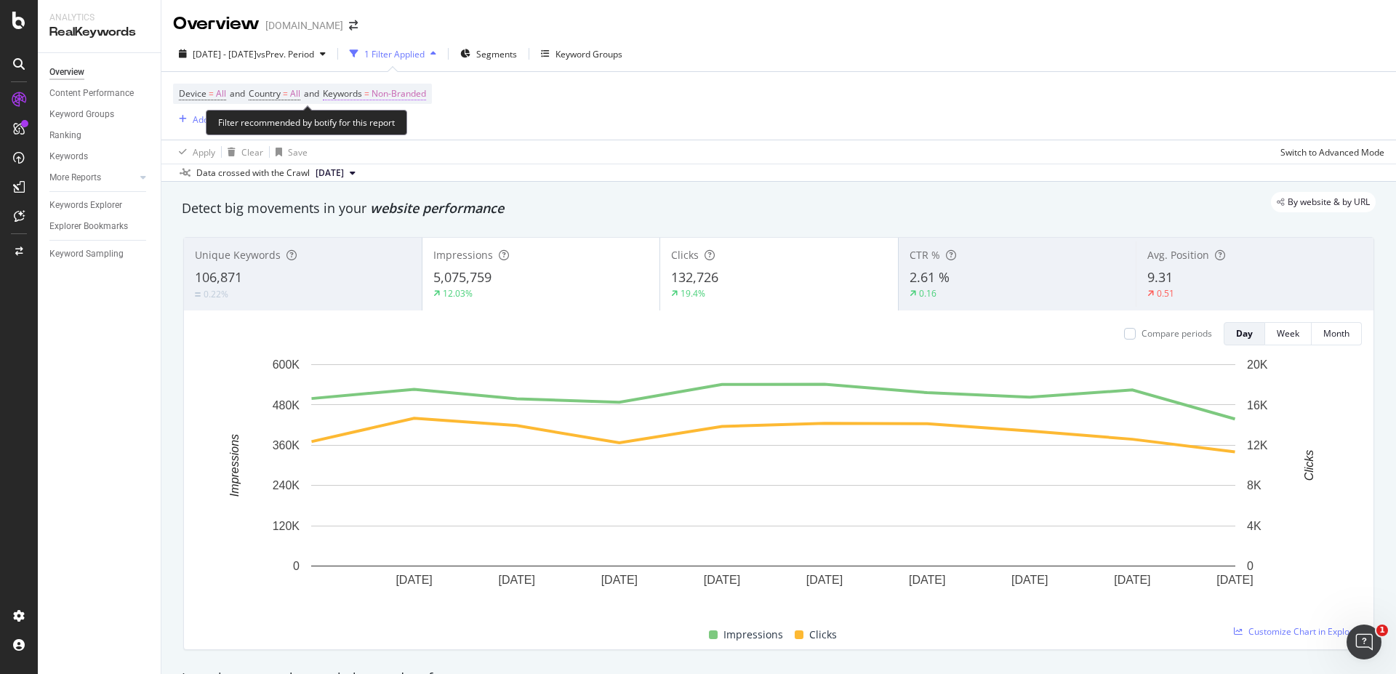
click at [362, 95] on span "Keywords" at bounding box center [342, 93] width 39 height 12
click at [400, 131] on span "Non-Branded" at bounding box center [374, 127] width 60 height 12
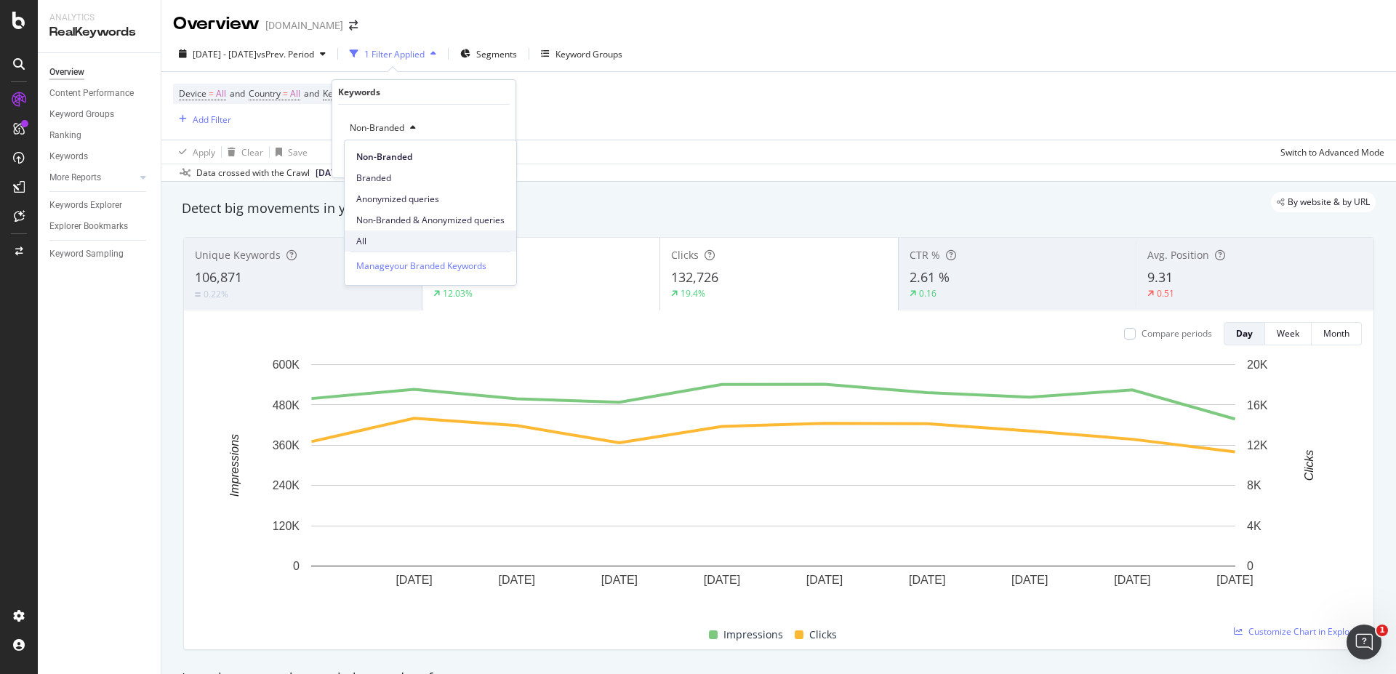
click at [379, 241] on span "All" at bounding box center [430, 241] width 148 height 13
click at [493, 154] on div "Apply" at bounding box center [492, 159] width 23 height 12
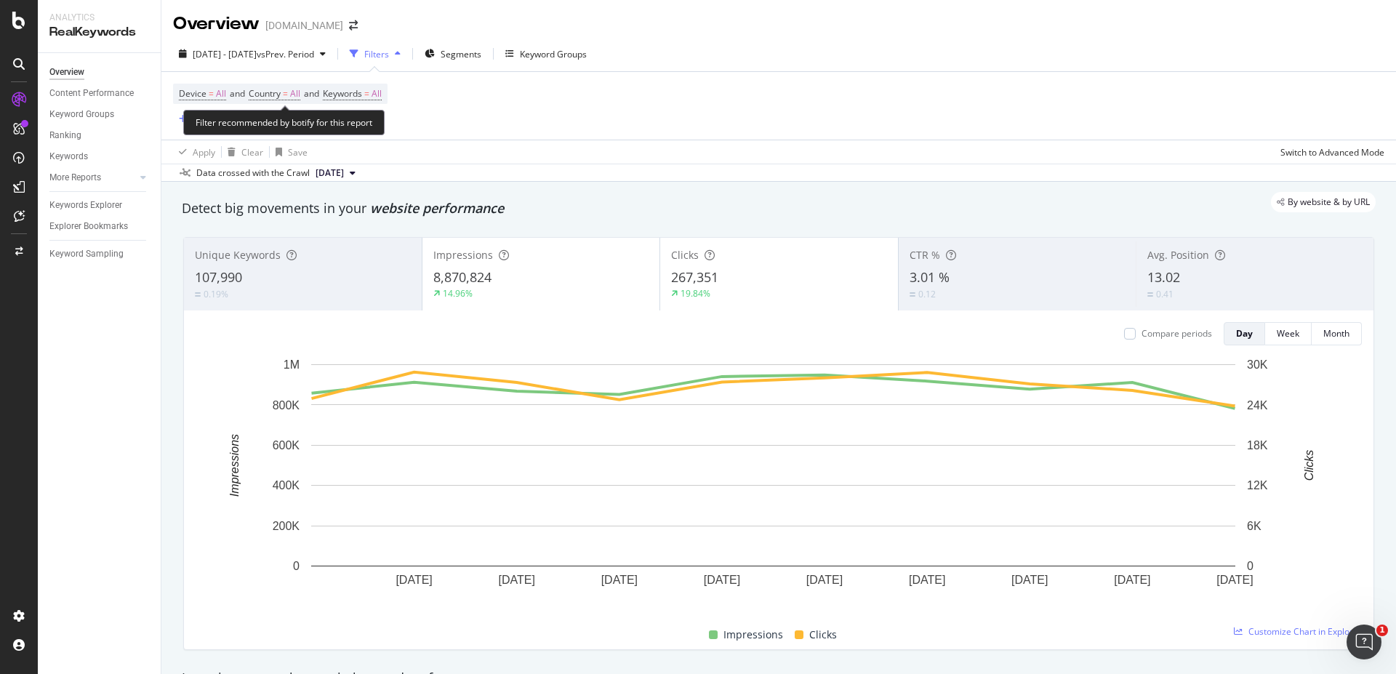
click at [373, 86] on span "Device = All and Country = All and Keywords = All" at bounding box center [280, 94] width 203 height 20
click at [369, 92] on span "=" at bounding box center [366, 93] width 5 height 12
click at [364, 133] on div "All" at bounding box center [360, 128] width 33 height 22
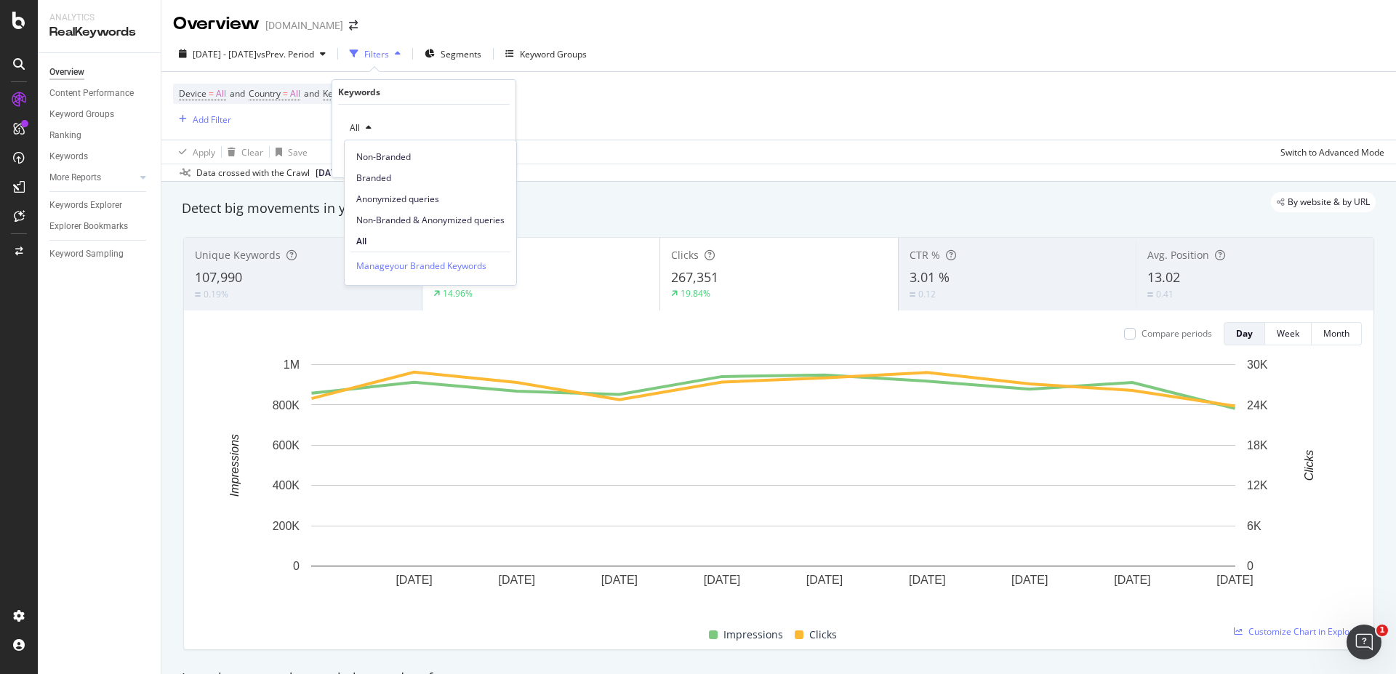
click at [676, 120] on div "Device = All and Country = All and Keywords = All Add Filter" at bounding box center [779, 106] width 1212 height 68
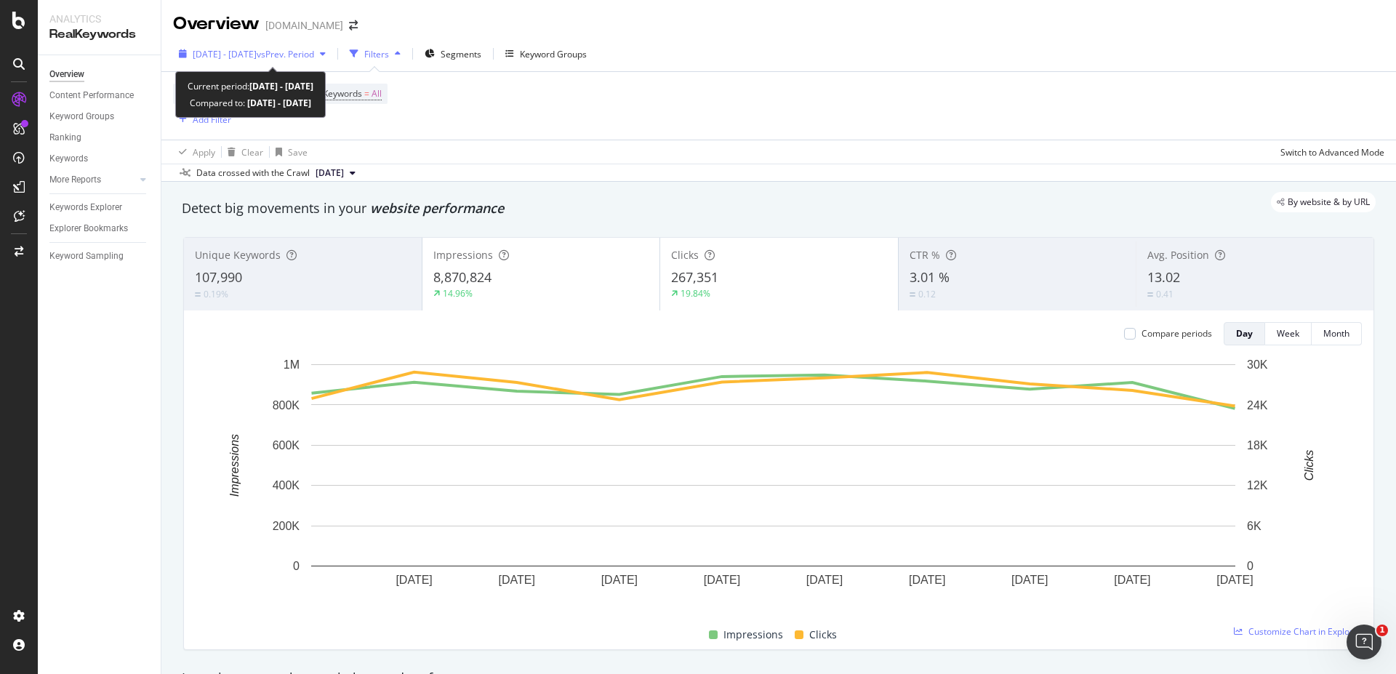
click at [314, 58] on span "vs Prev. Period" at bounding box center [285, 54] width 57 height 12
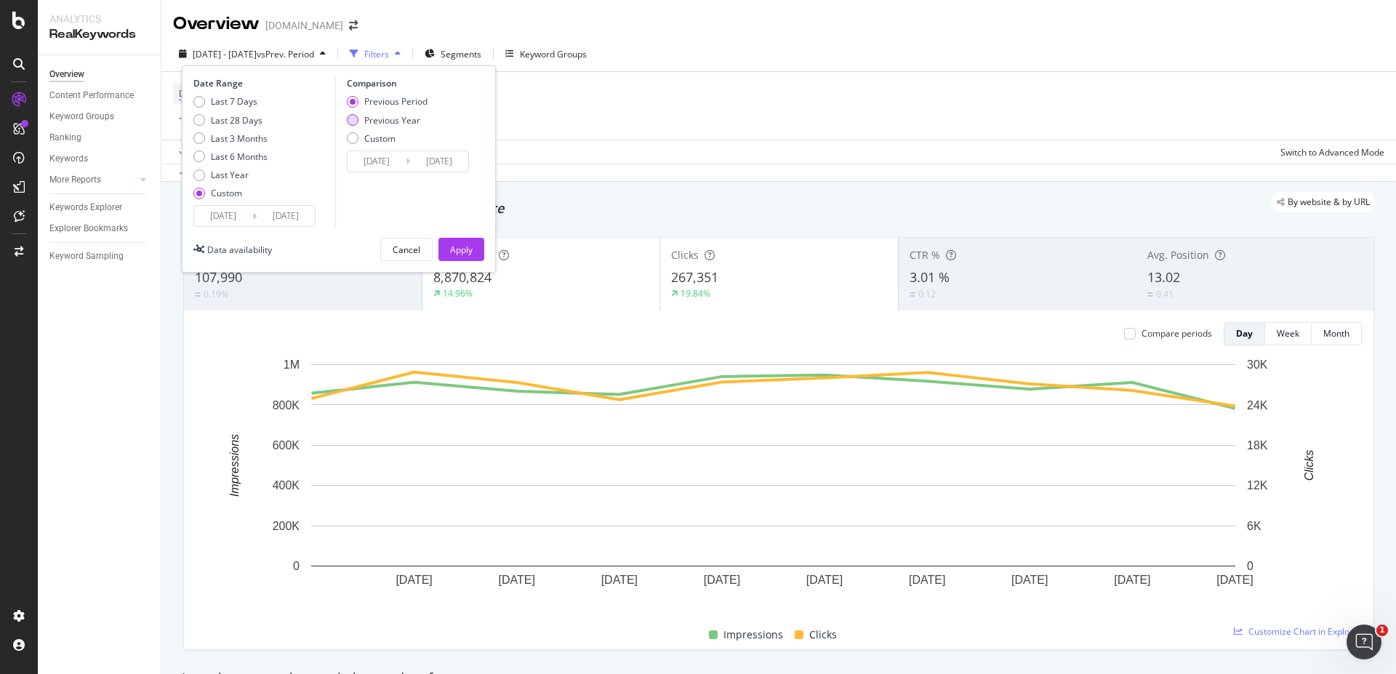
click at [379, 125] on div "Previous Year" at bounding box center [392, 120] width 56 height 12
type input "2024/08/27"
type input "2024/09/05"
click at [475, 247] on button "Apply" at bounding box center [462, 249] width 46 height 23
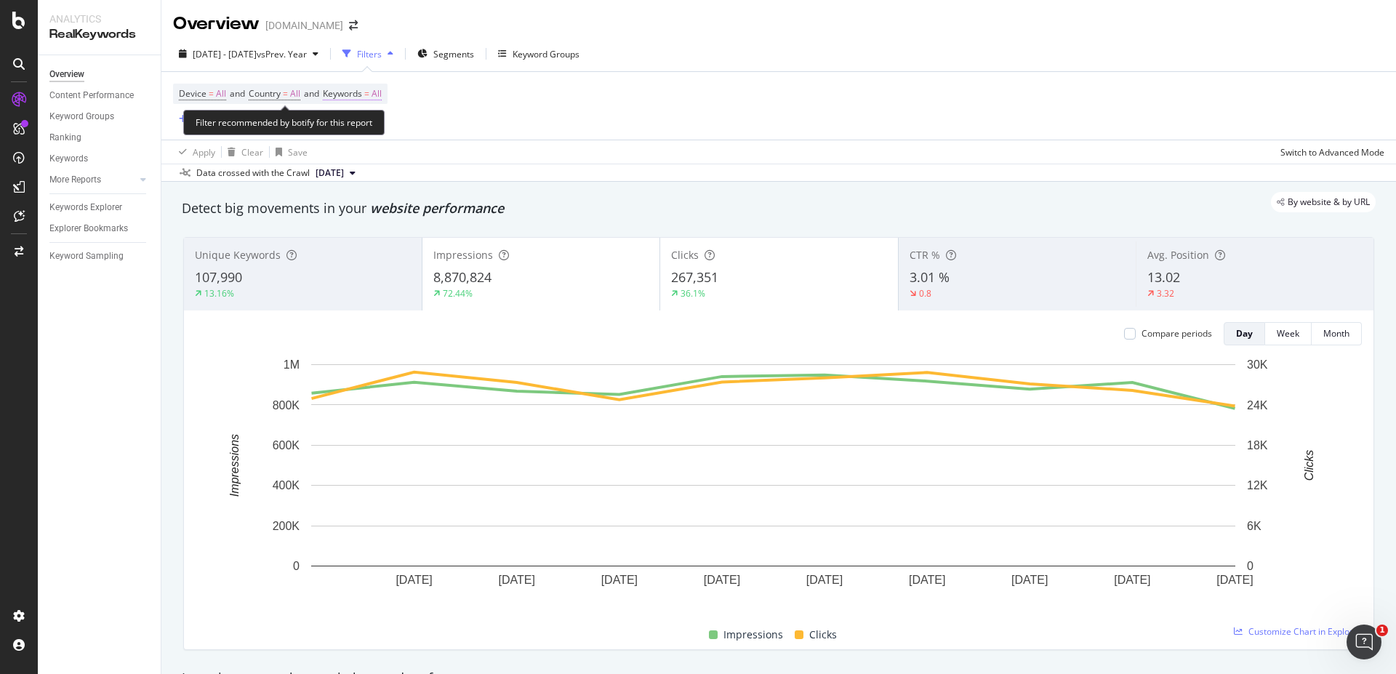
click at [369, 92] on span "=" at bounding box center [366, 93] width 5 height 12
click at [372, 127] on div "button" at bounding box center [368, 128] width 17 height 9
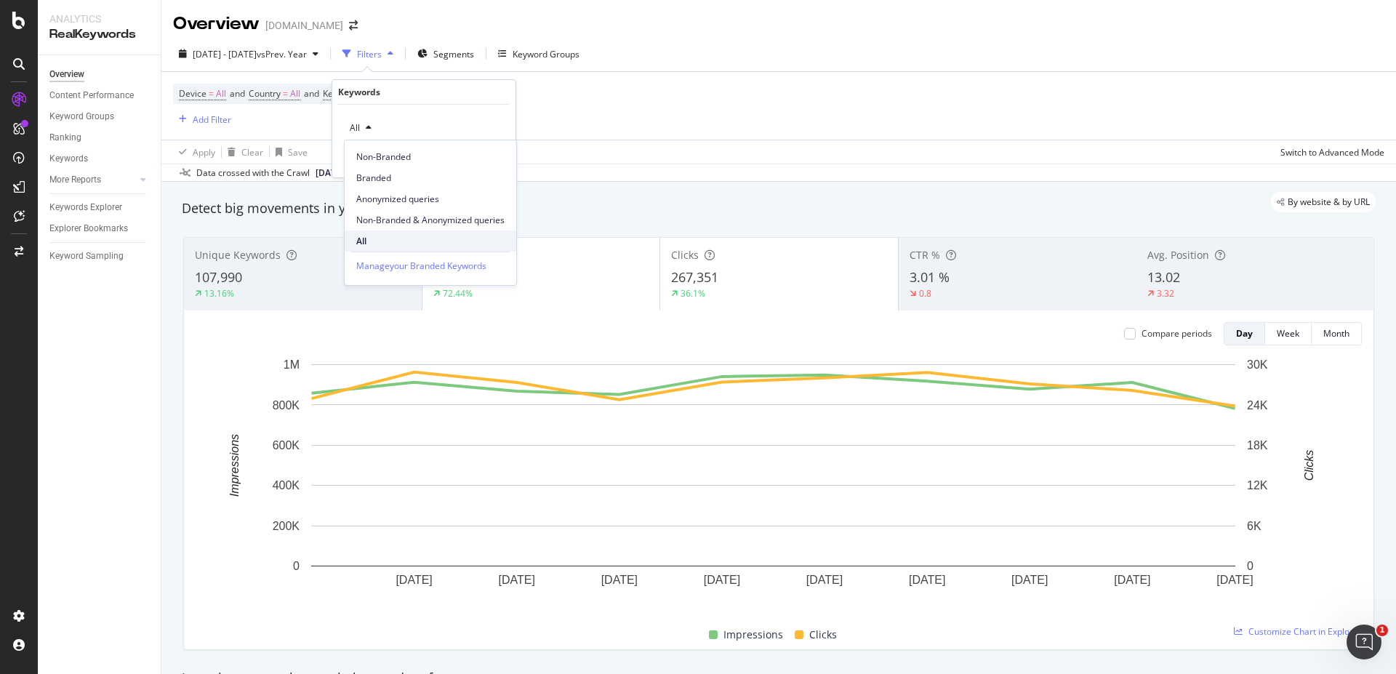
click at [382, 236] on span "All" at bounding box center [430, 241] width 148 height 13
click at [489, 159] on div "Apply" at bounding box center [492, 159] width 23 height 12
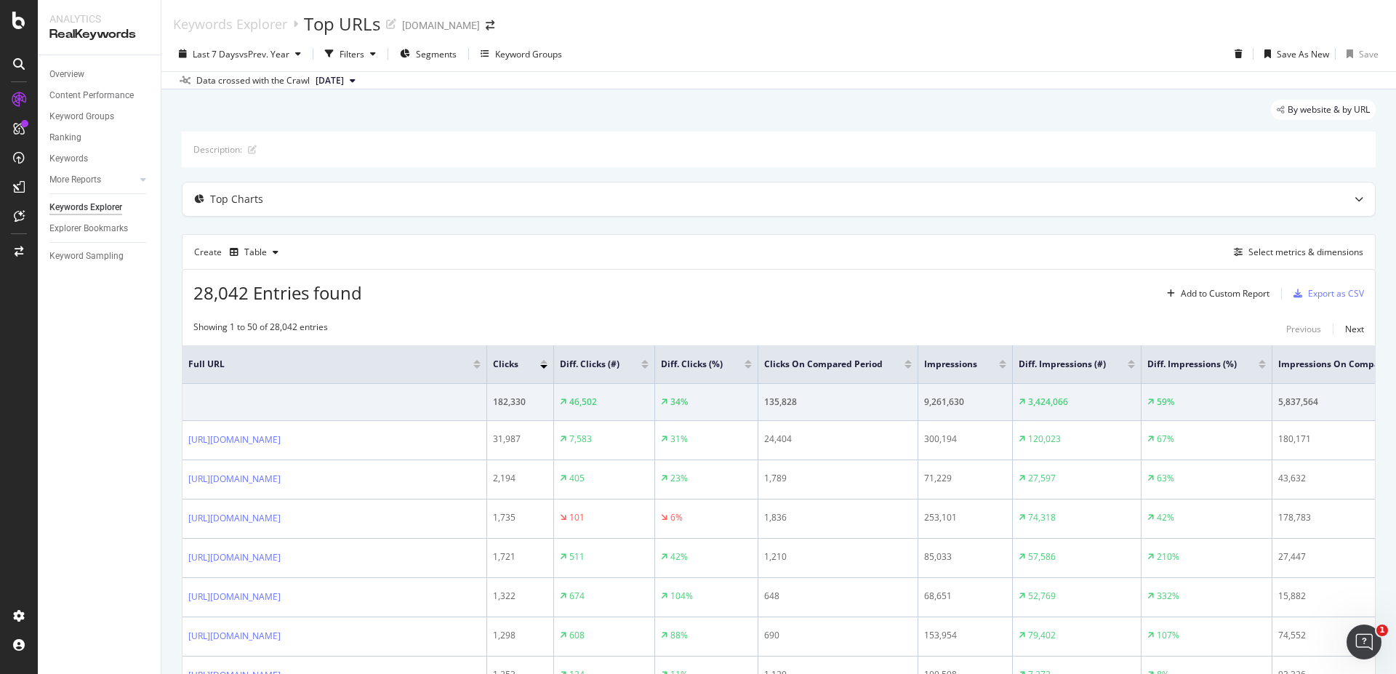
click at [649, 368] on div at bounding box center [645, 367] width 7 height 4
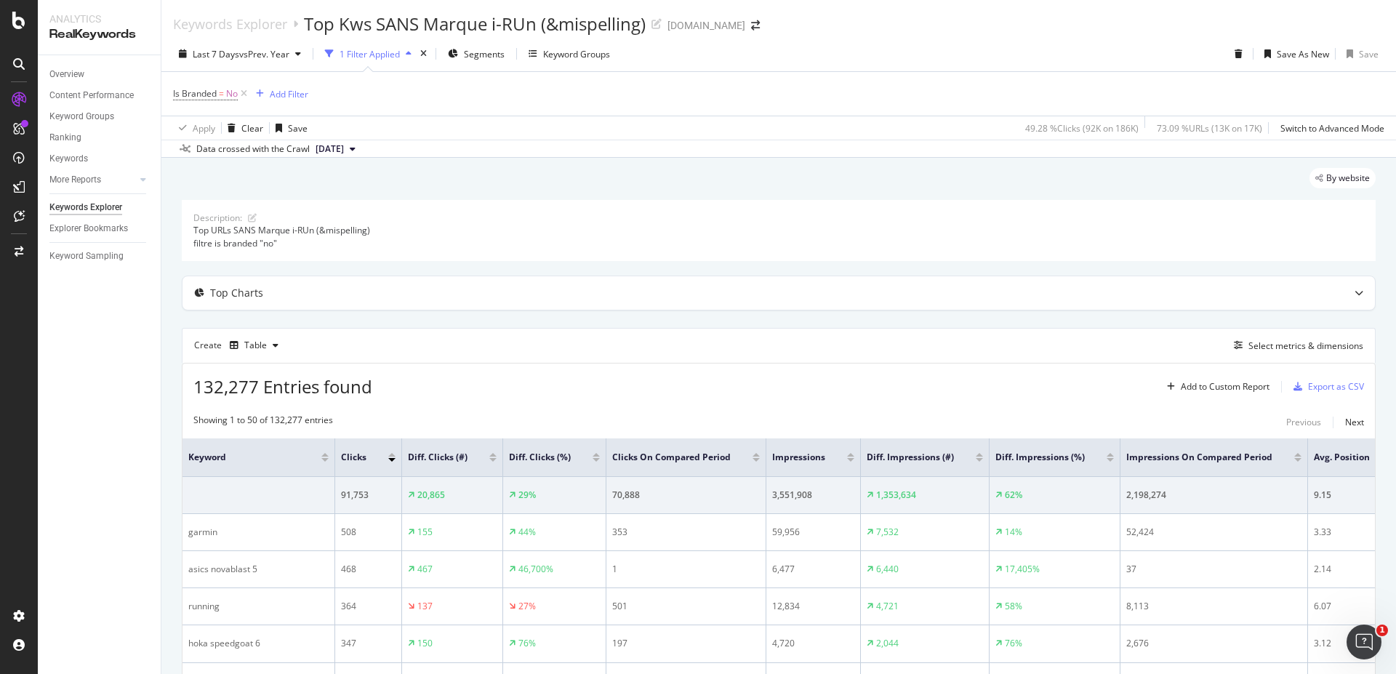
click at [489, 460] on div at bounding box center [492, 460] width 7 height 4
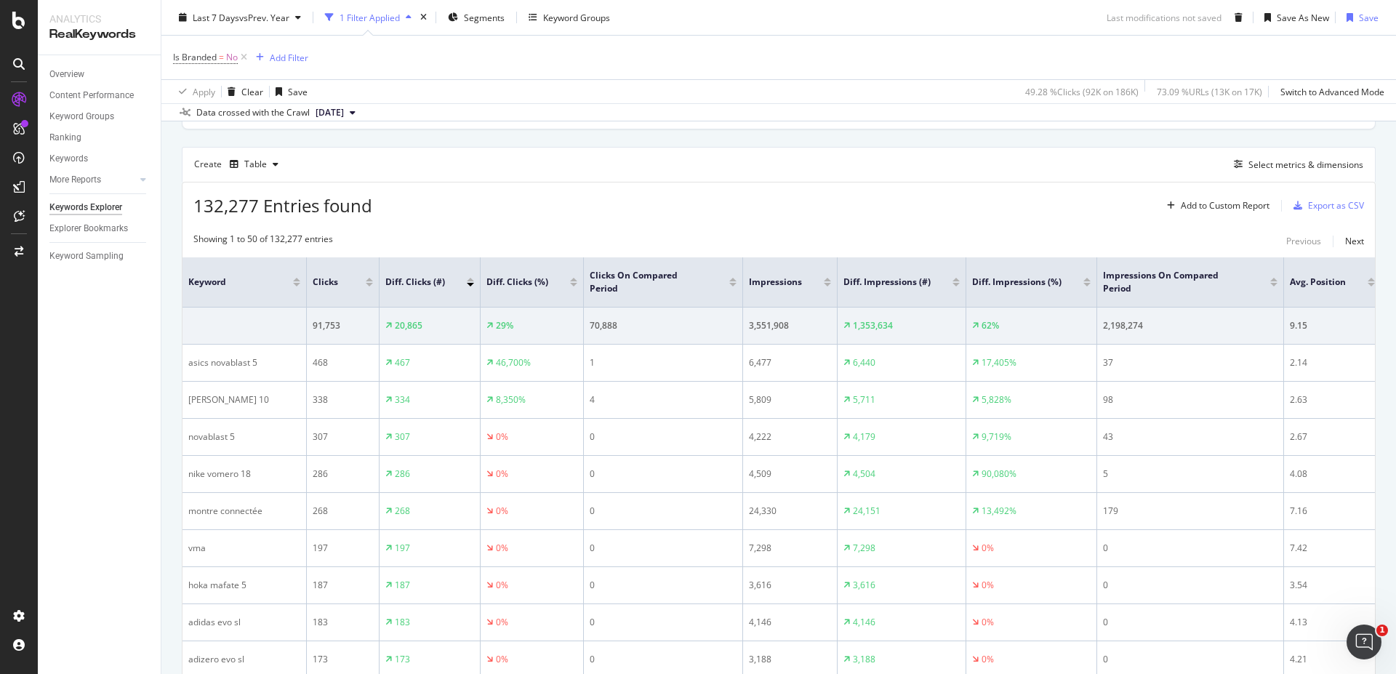
scroll to position [175, 0]
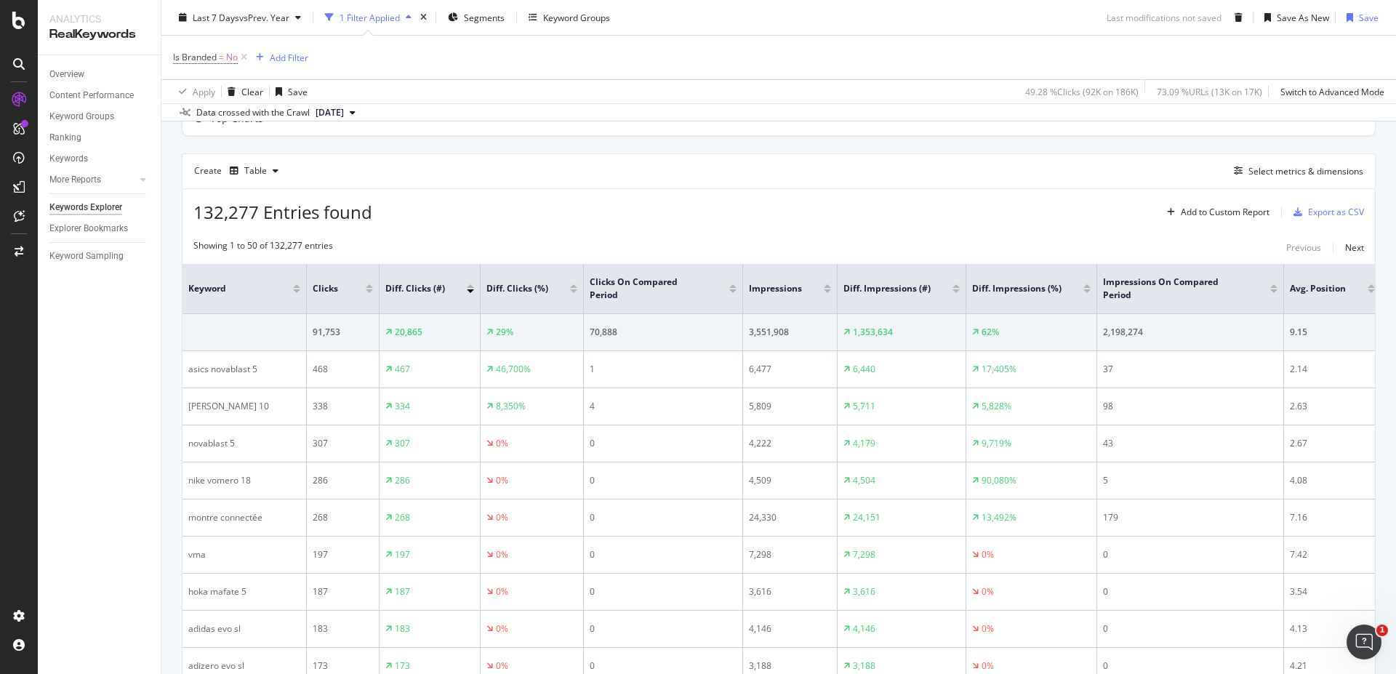
click at [471, 289] on div at bounding box center [470, 291] width 7 height 4
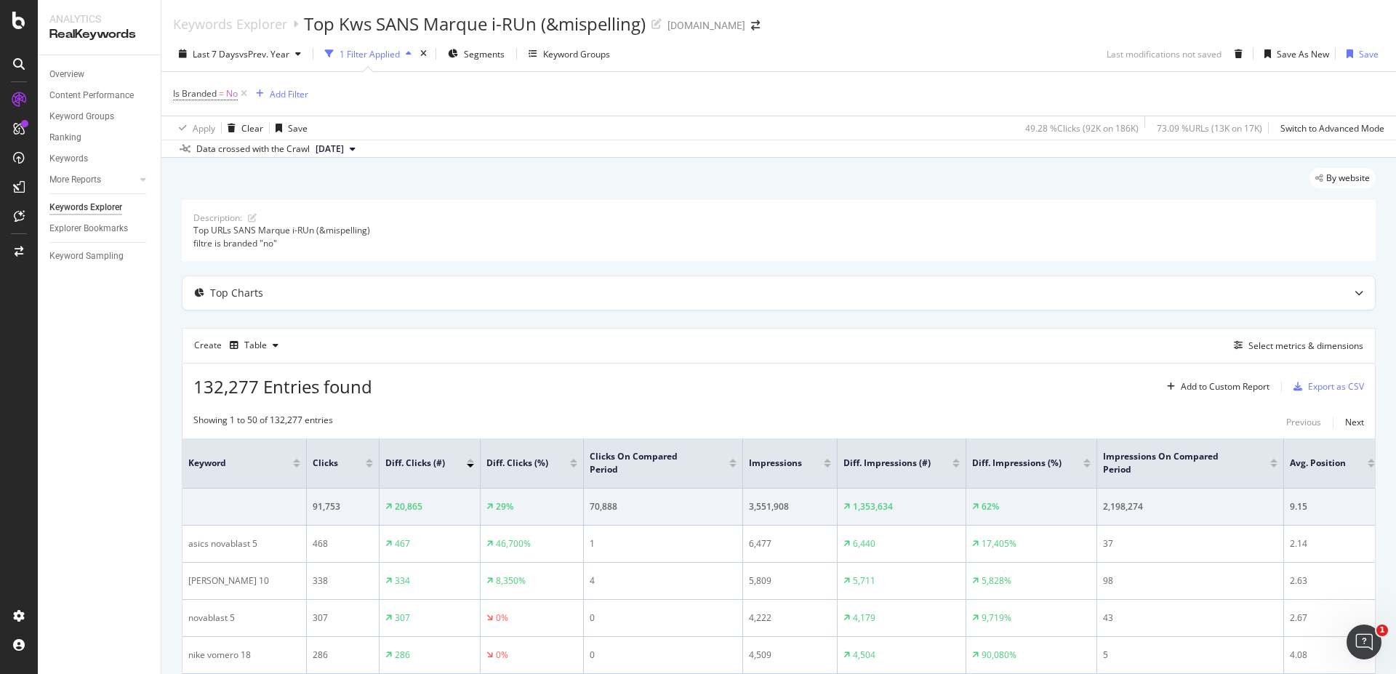
click at [471, 464] on div at bounding box center [470, 466] width 7 height 4
click at [471, 460] on div at bounding box center [470, 461] width 7 height 4
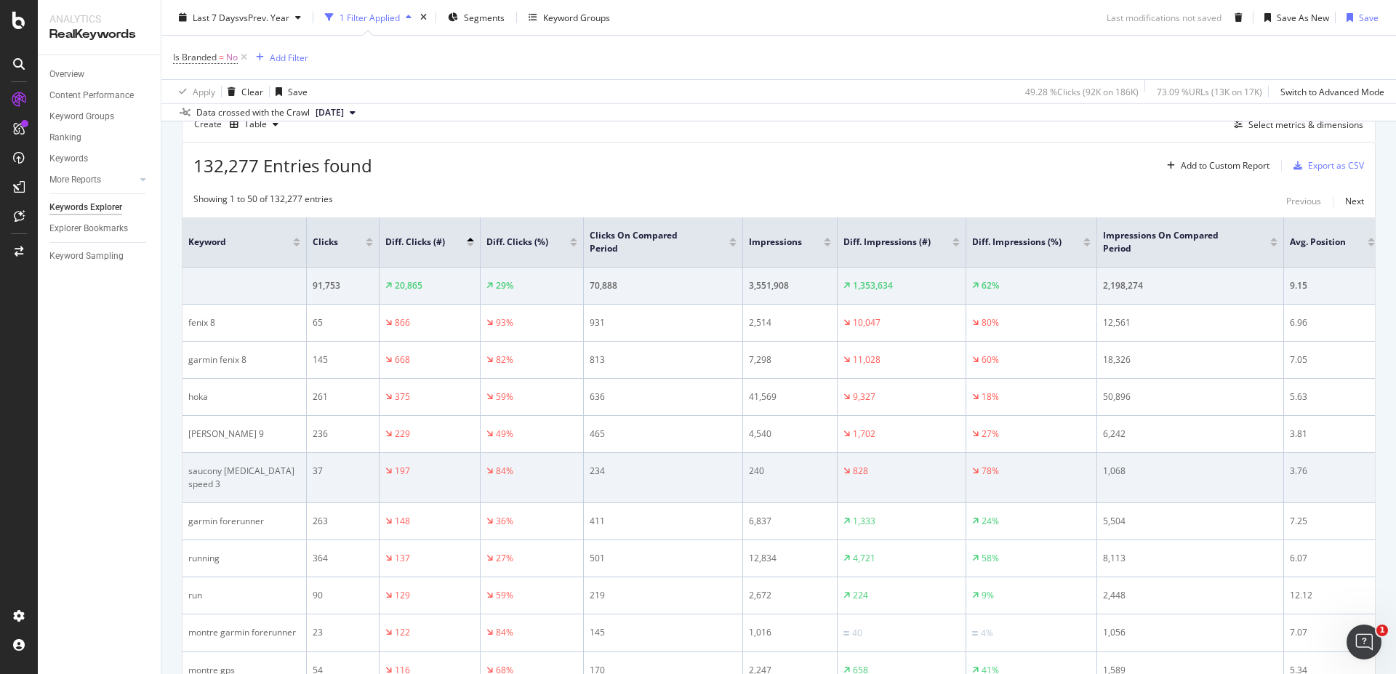
scroll to position [262, 0]
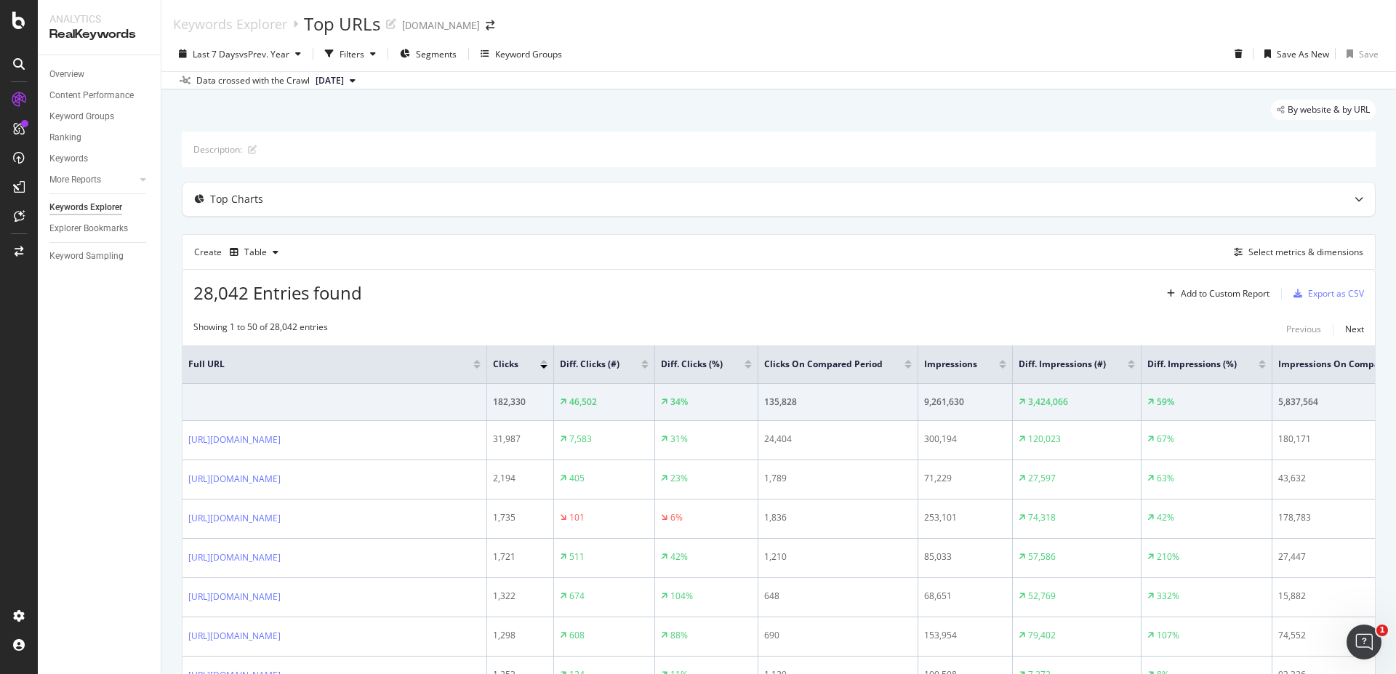
click at [649, 365] on div at bounding box center [645, 367] width 7 height 4
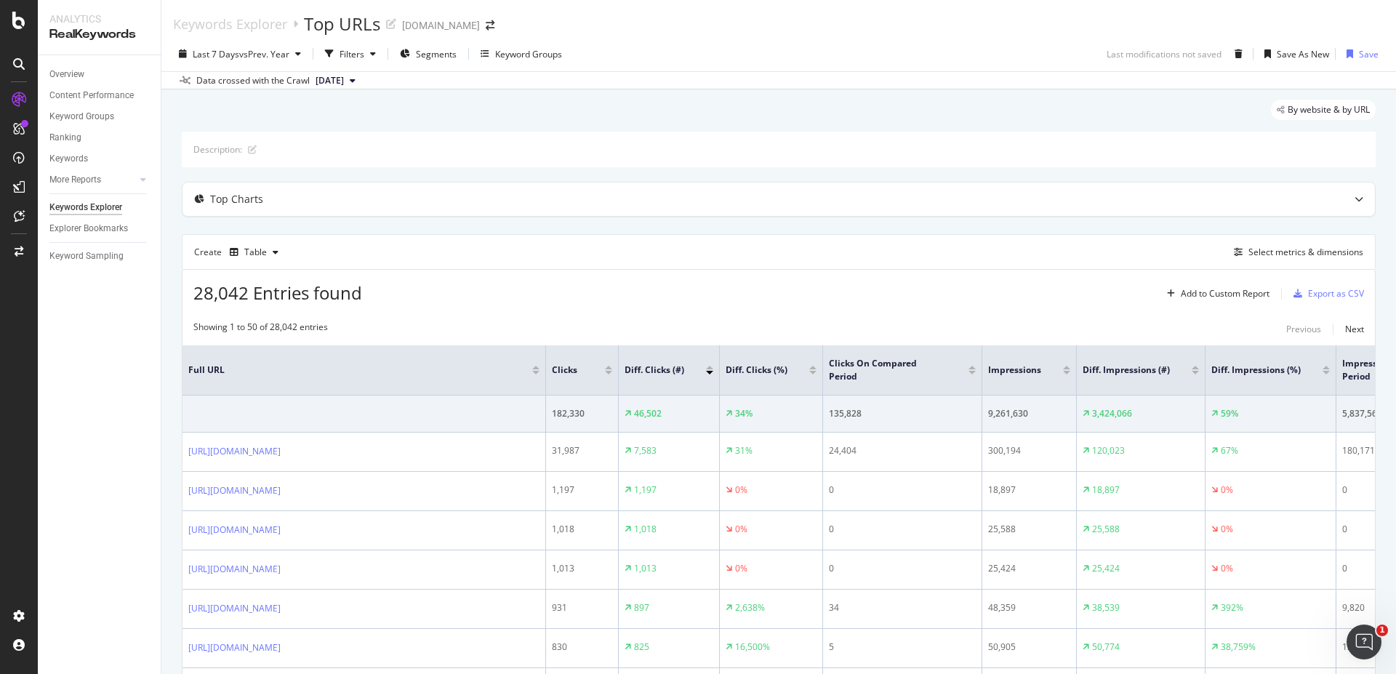
click at [708, 373] on div at bounding box center [709, 373] width 7 height 4
click at [707, 372] on div at bounding box center [709, 373] width 7 height 4
click at [708, 367] on div at bounding box center [709, 368] width 7 height 4
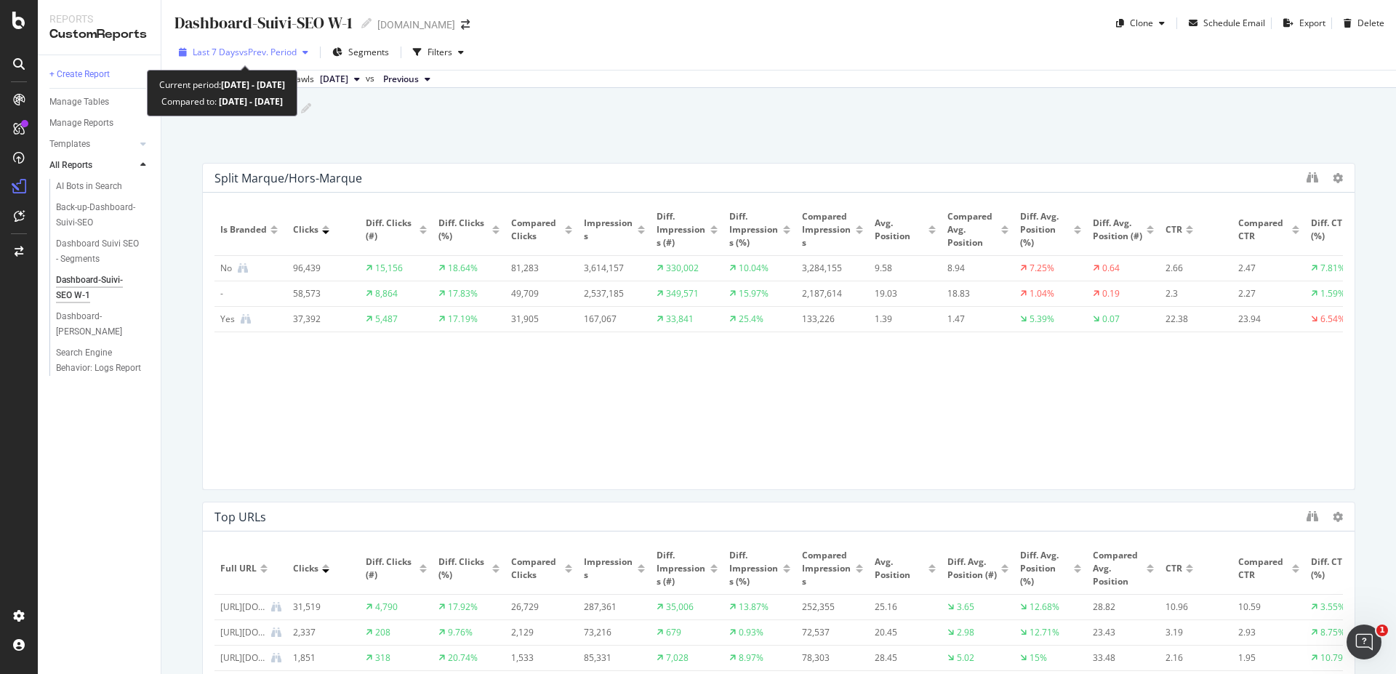
click at [308, 52] on icon "button" at bounding box center [306, 52] width 6 height 9
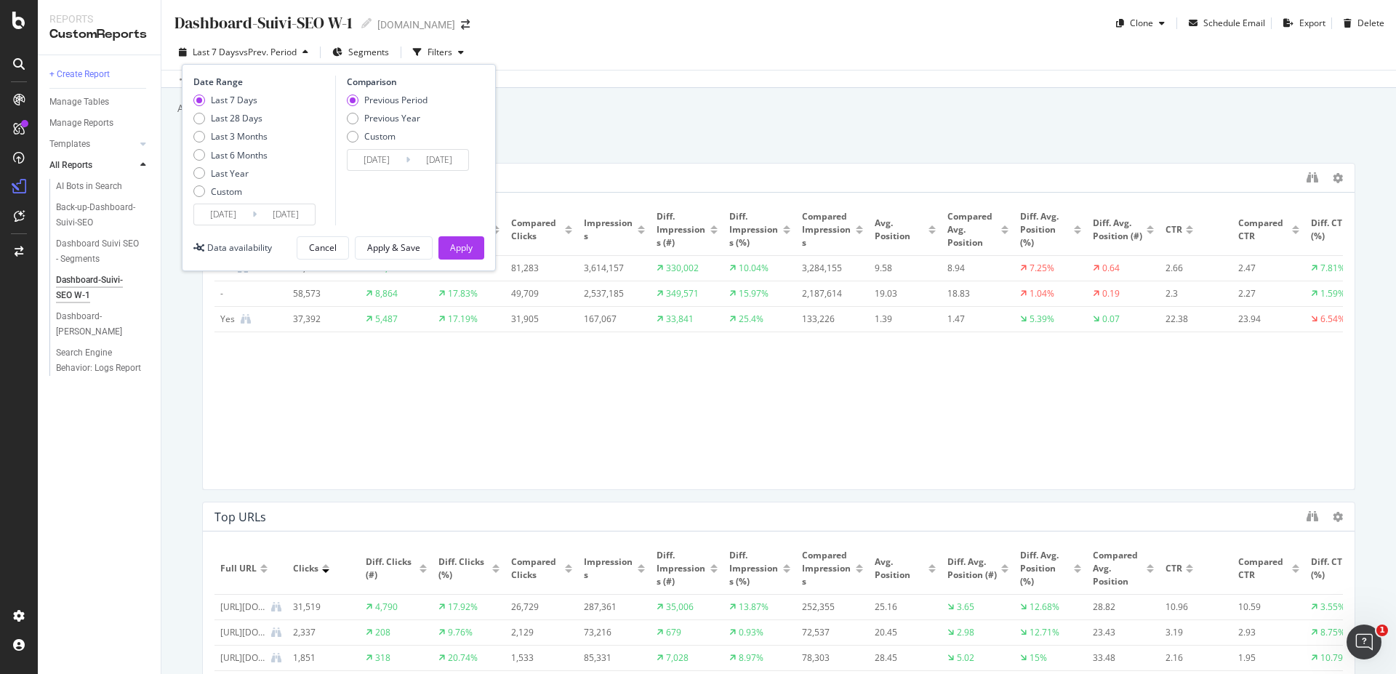
click at [388, 159] on input "2025/08/20" at bounding box center [377, 160] width 58 height 20
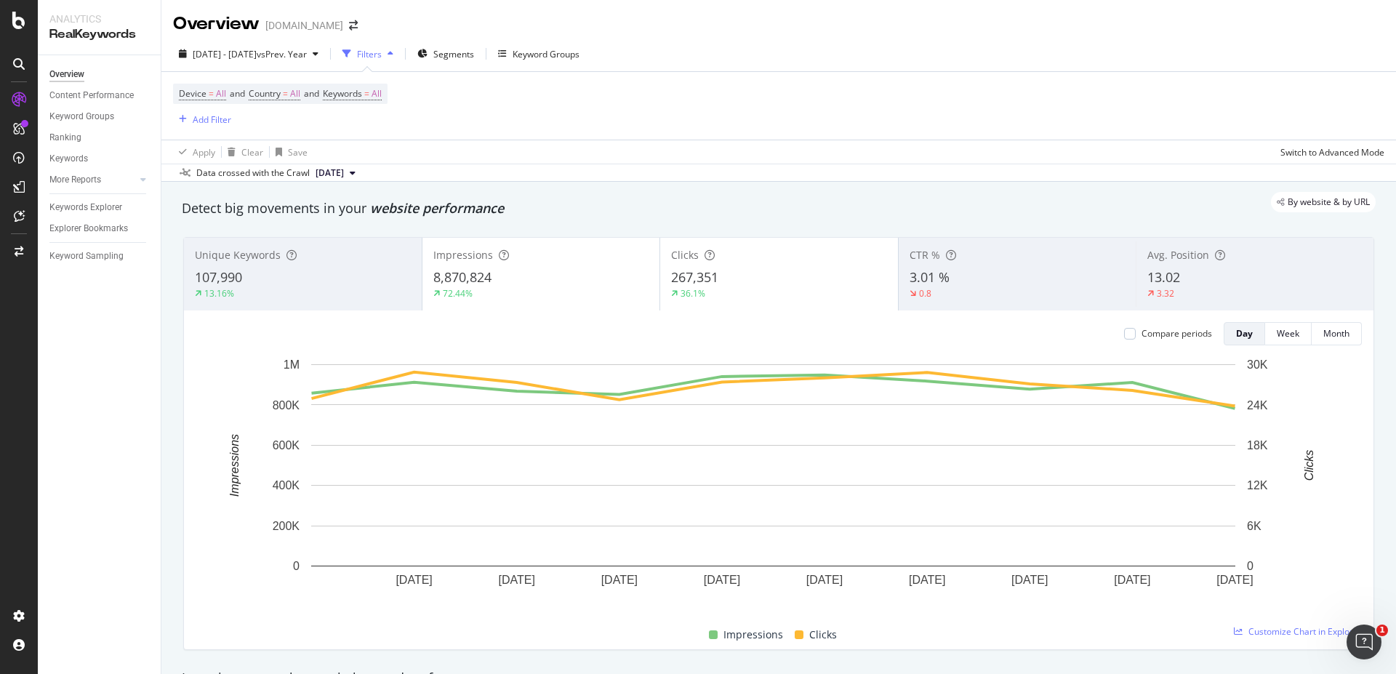
click at [687, 276] on span "267,351" at bounding box center [694, 276] width 47 height 17
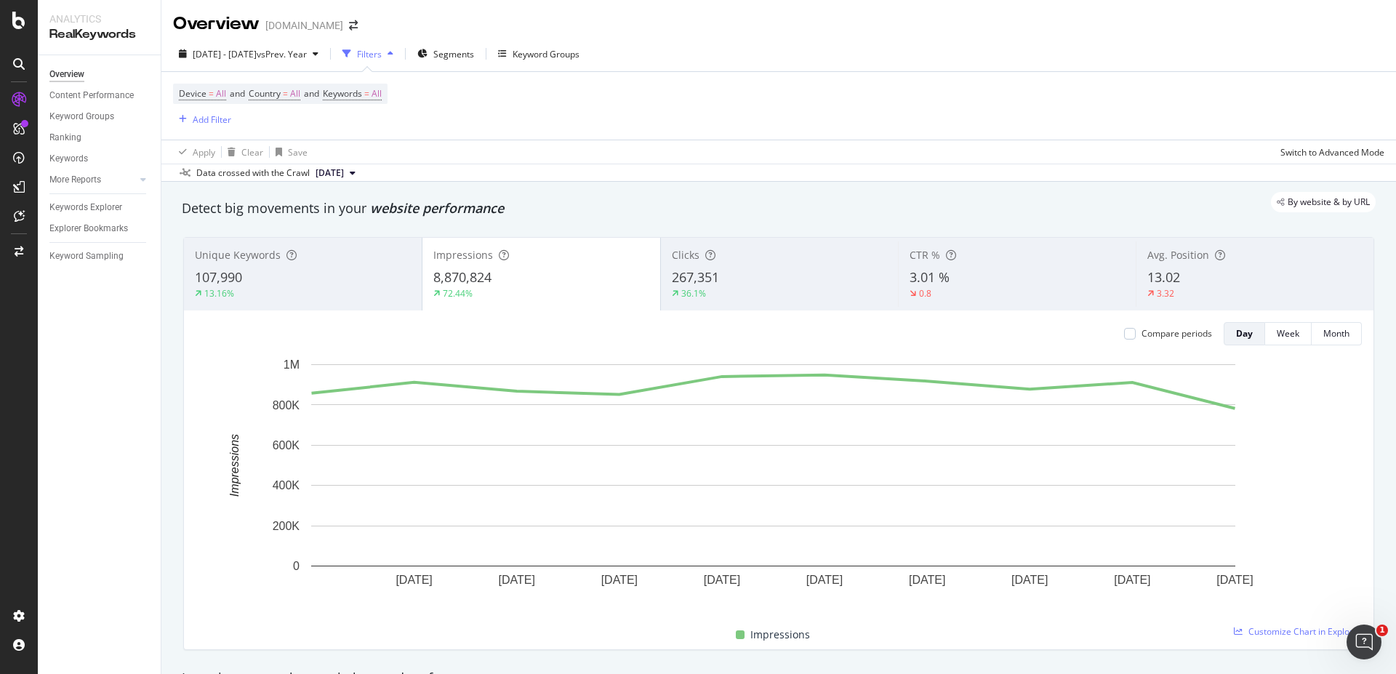
click at [725, 291] on div "36.1%" at bounding box center [780, 293] width 216 height 13
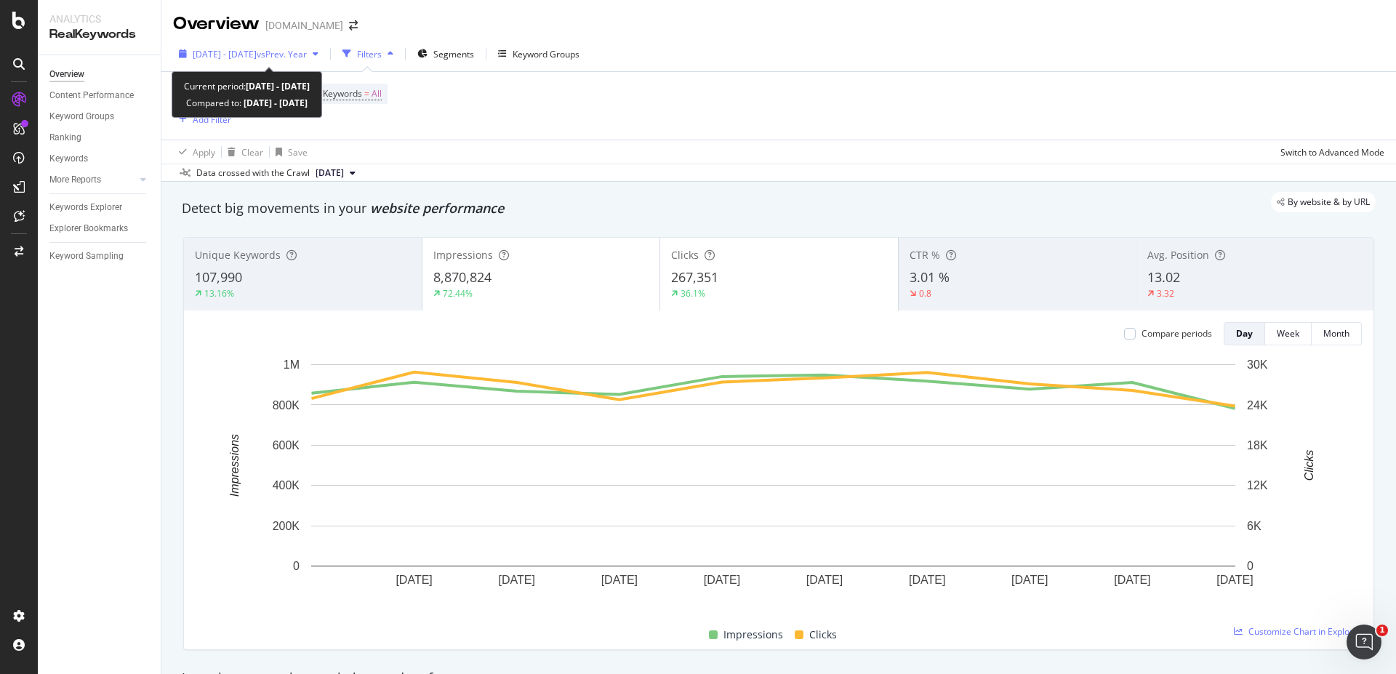
click at [257, 50] on span "[DATE] - [DATE]" at bounding box center [225, 54] width 64 height 12
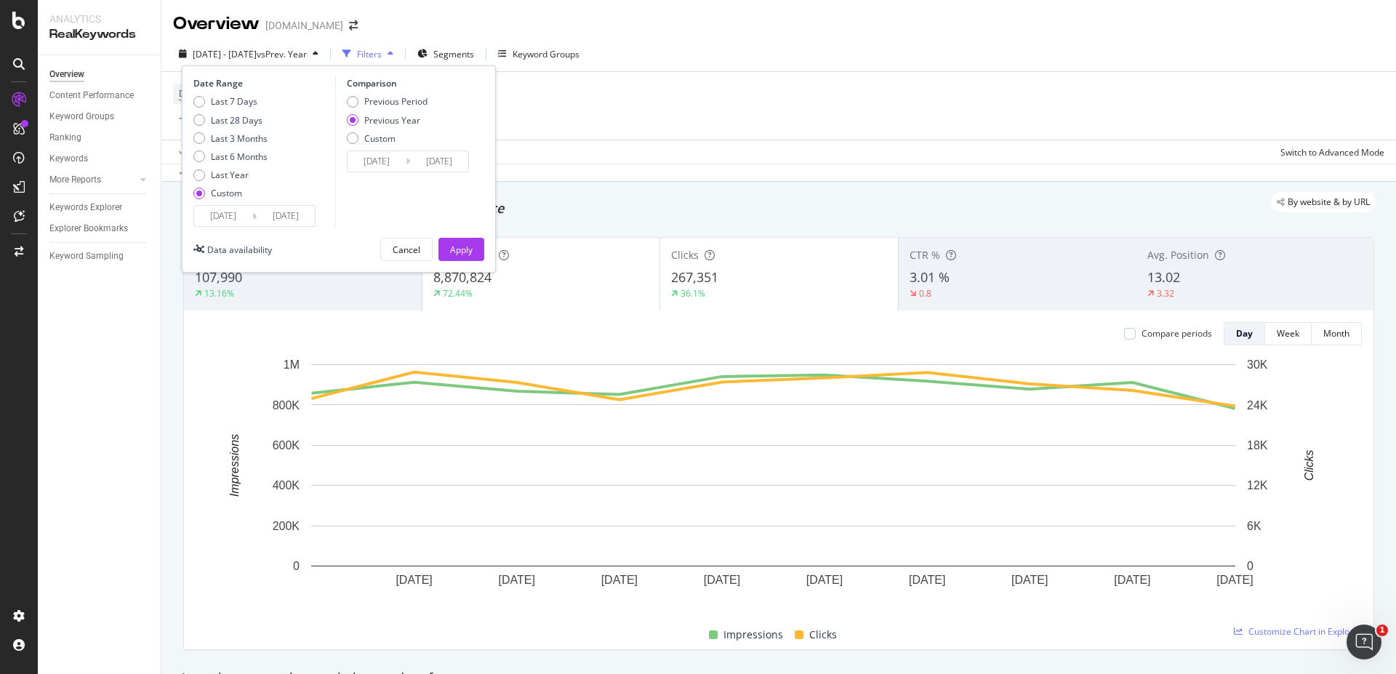
click at [237, 214] on input "[DATE]" at bounding box center [223, 216] width 58 height 20
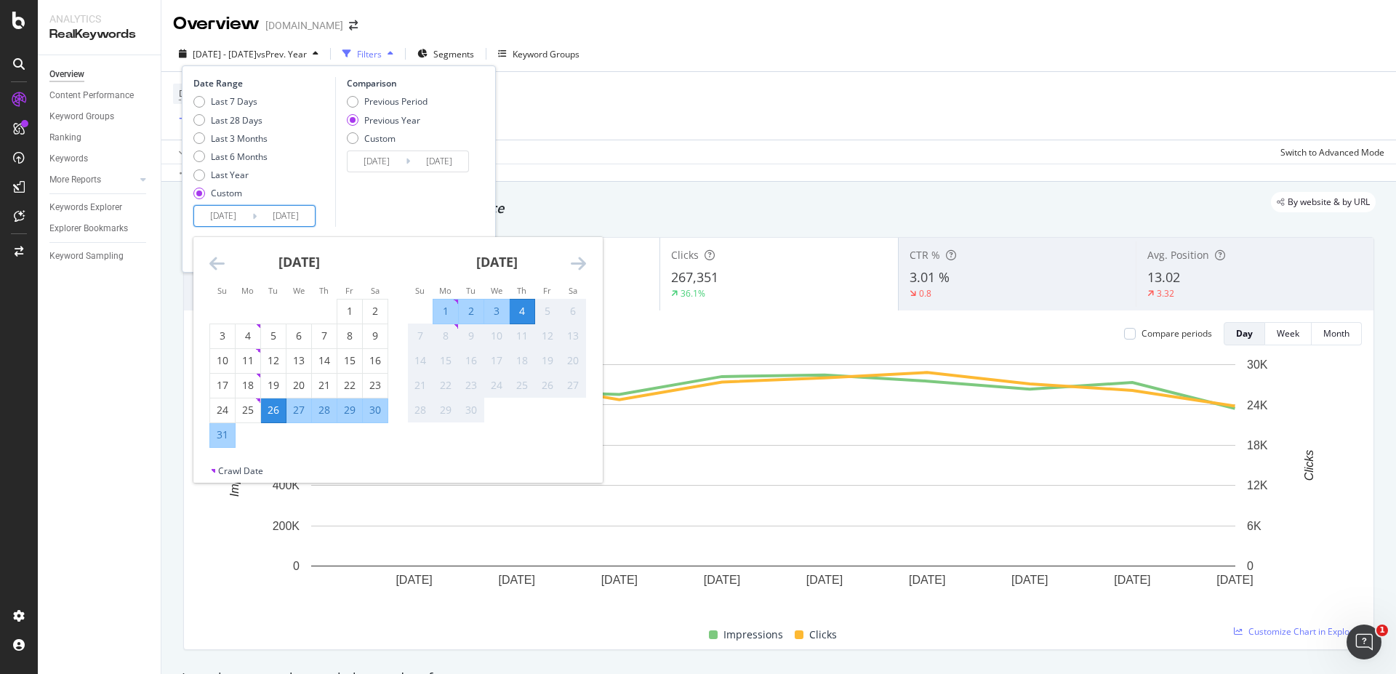
click at [275, 410] on div "26" at bounding box center [273, 410] width 25 height 15
click at [517, 313] on div "4" at bounding box center [522, 311] width 25 height 15
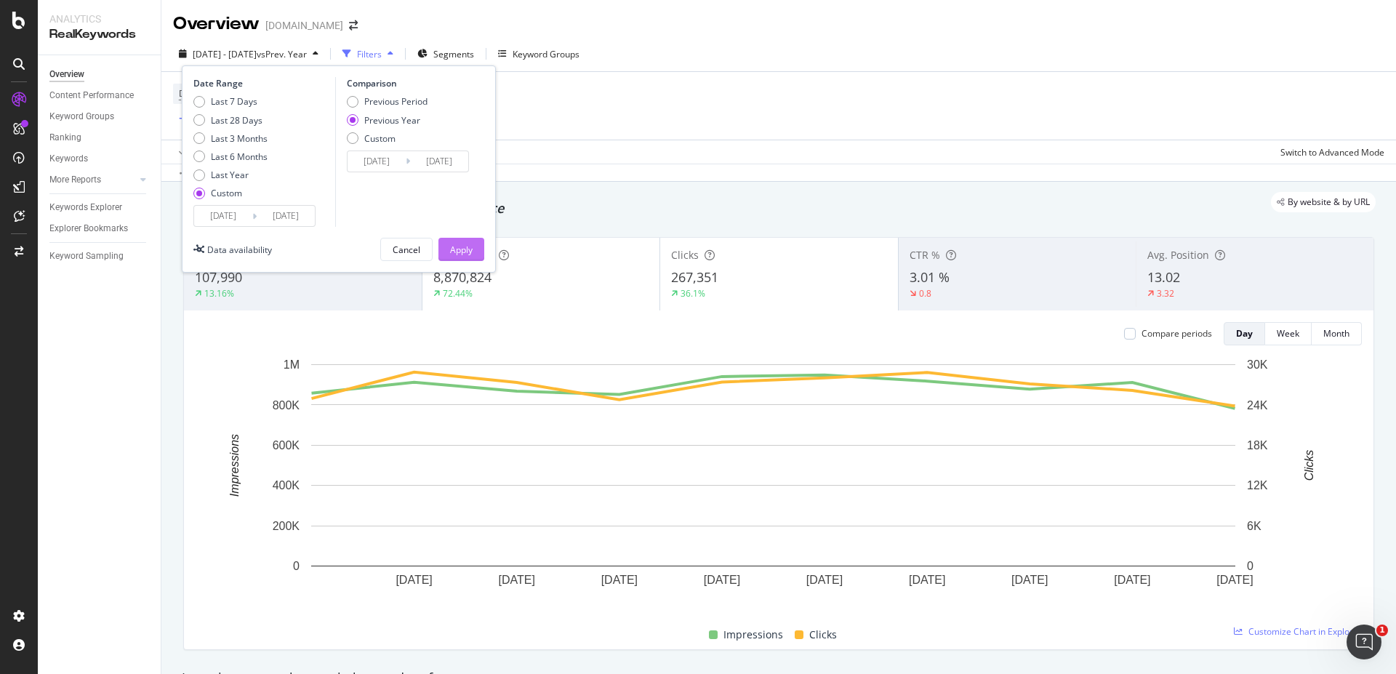
click at [462, 248] on div "Apply" at bounding box center [461, 250] width 23 height 12
